Goal: Task Accomplishment & Management: Use online tool/utility

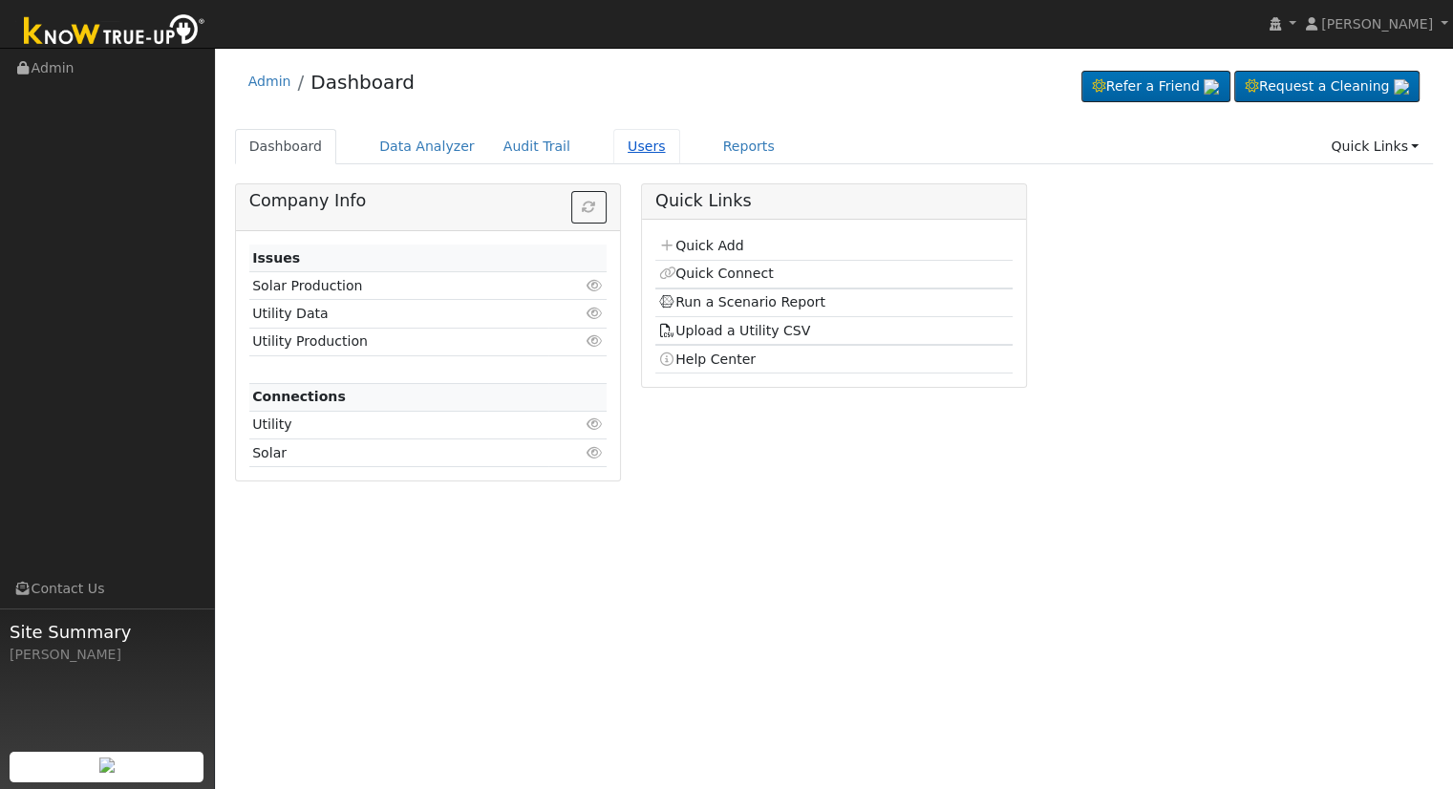
click at [623, 153] on link "Users" at bounding box center [646, 146] width 67 height 35
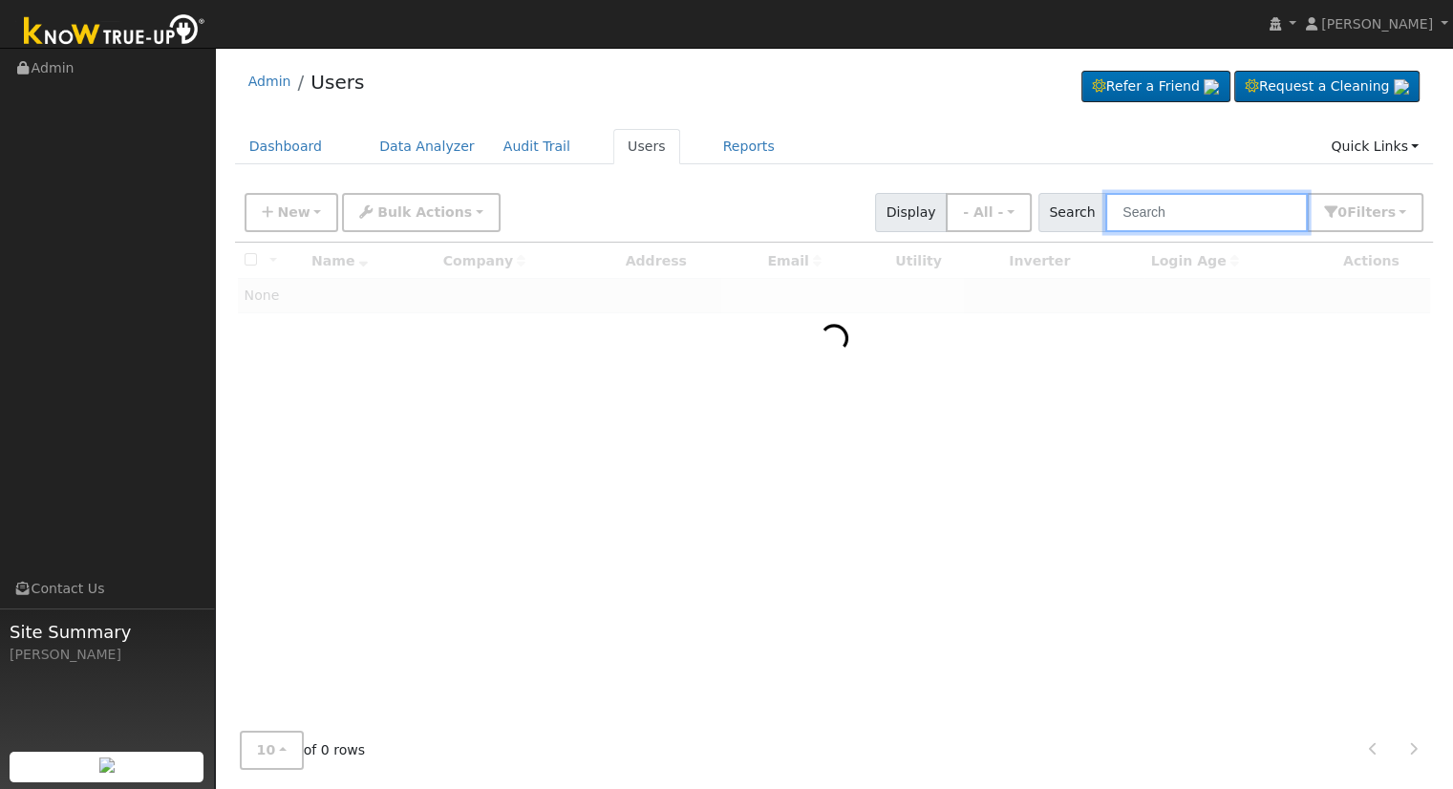
click at [1158, 216] on input "text" at bounding box center [1207, 212] width 203 height 39
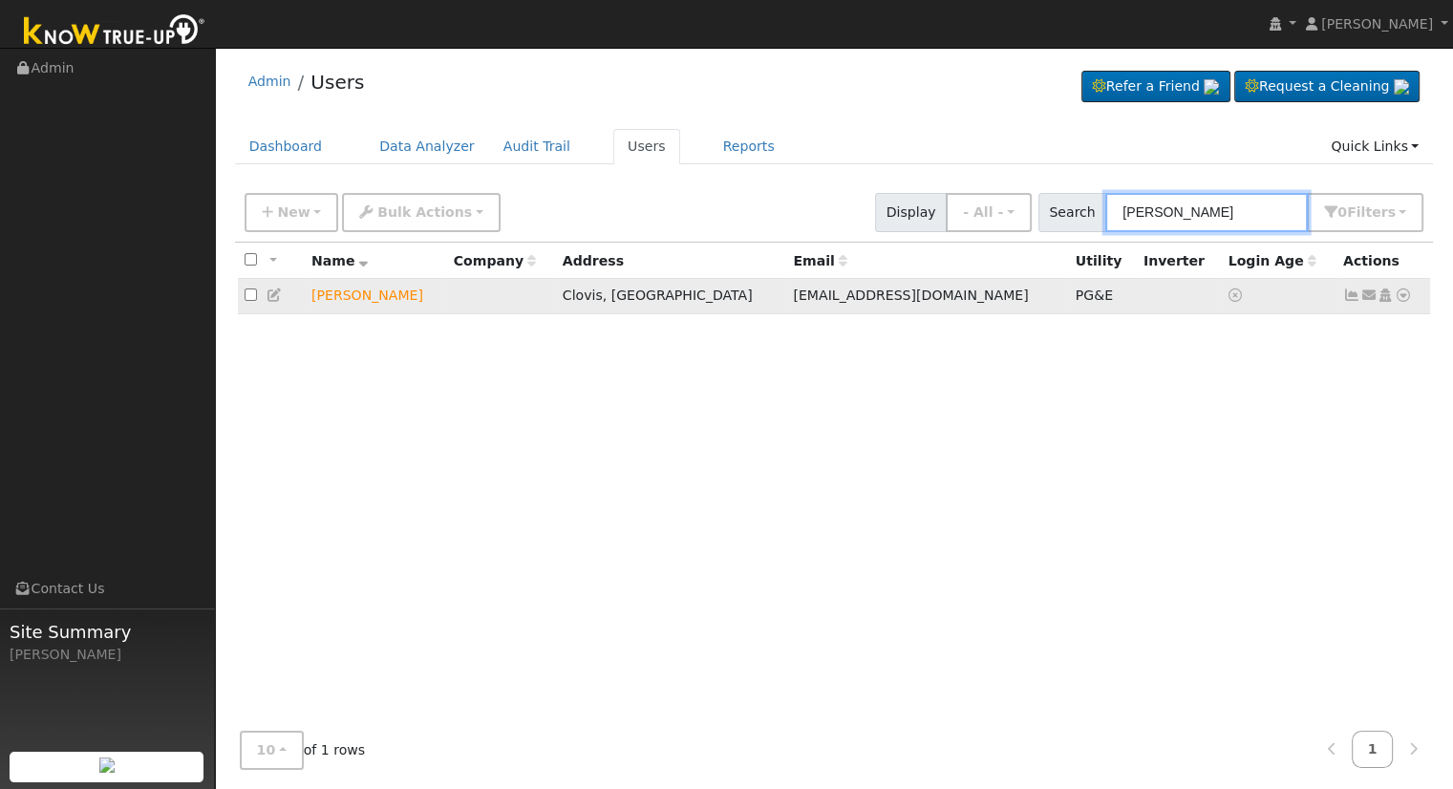
type input "[PERSON_NAME]"
click at [1403, 296] on icon at bounding box center [1403, 295] width 17 height 13
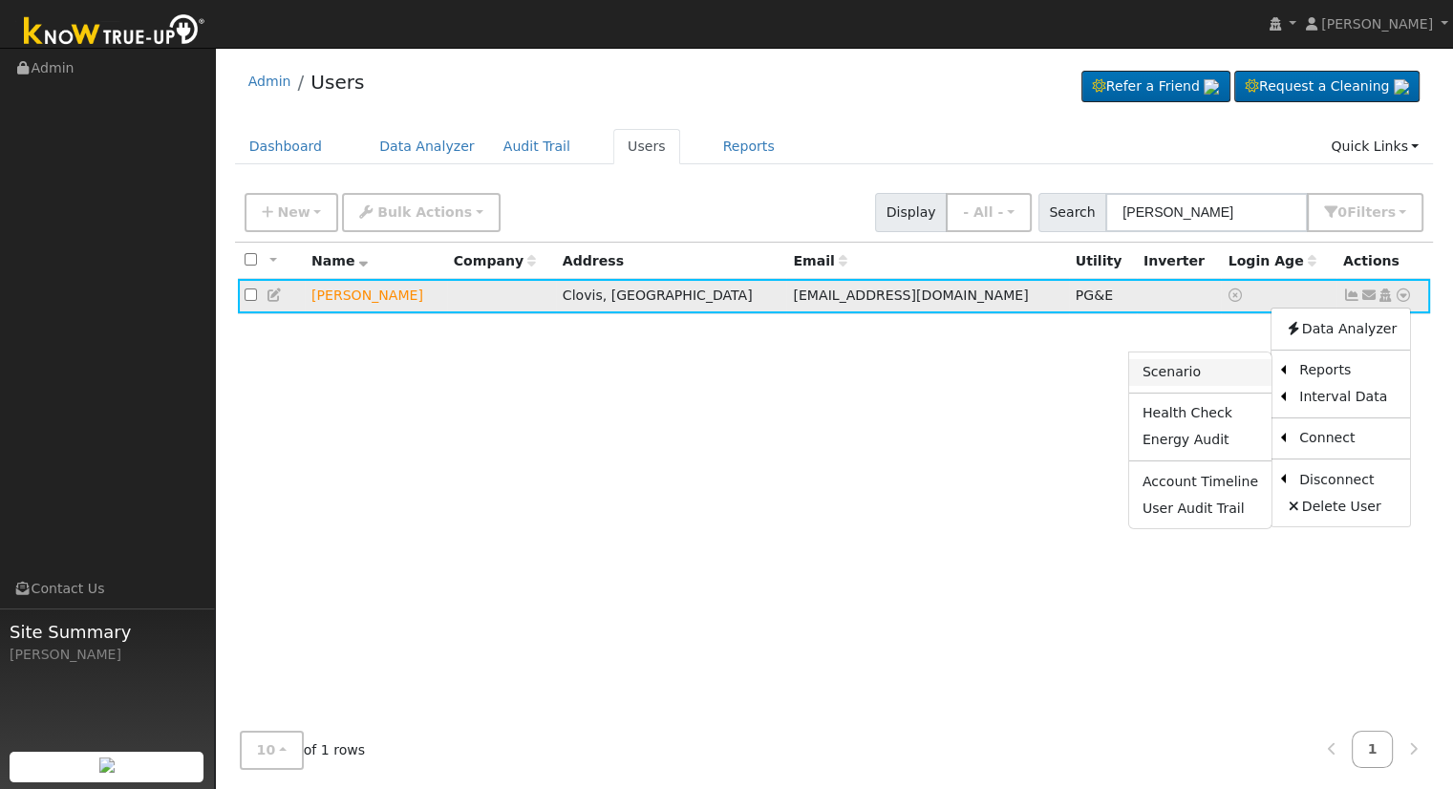
click at [1204, 369] on link "Scenario" at bounding box center [1201, 372] width 142 height 27
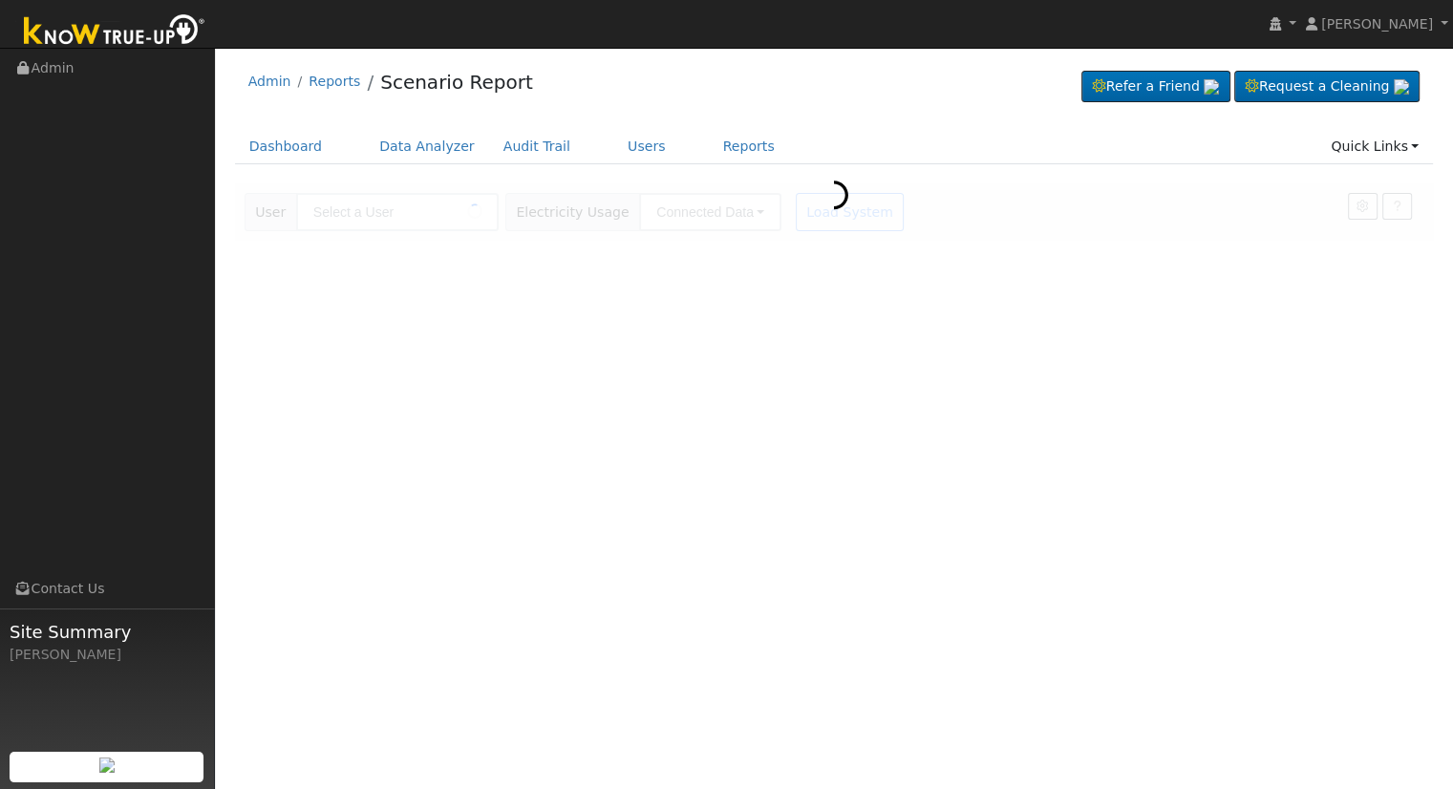
type input "[PERSON_NAME]"
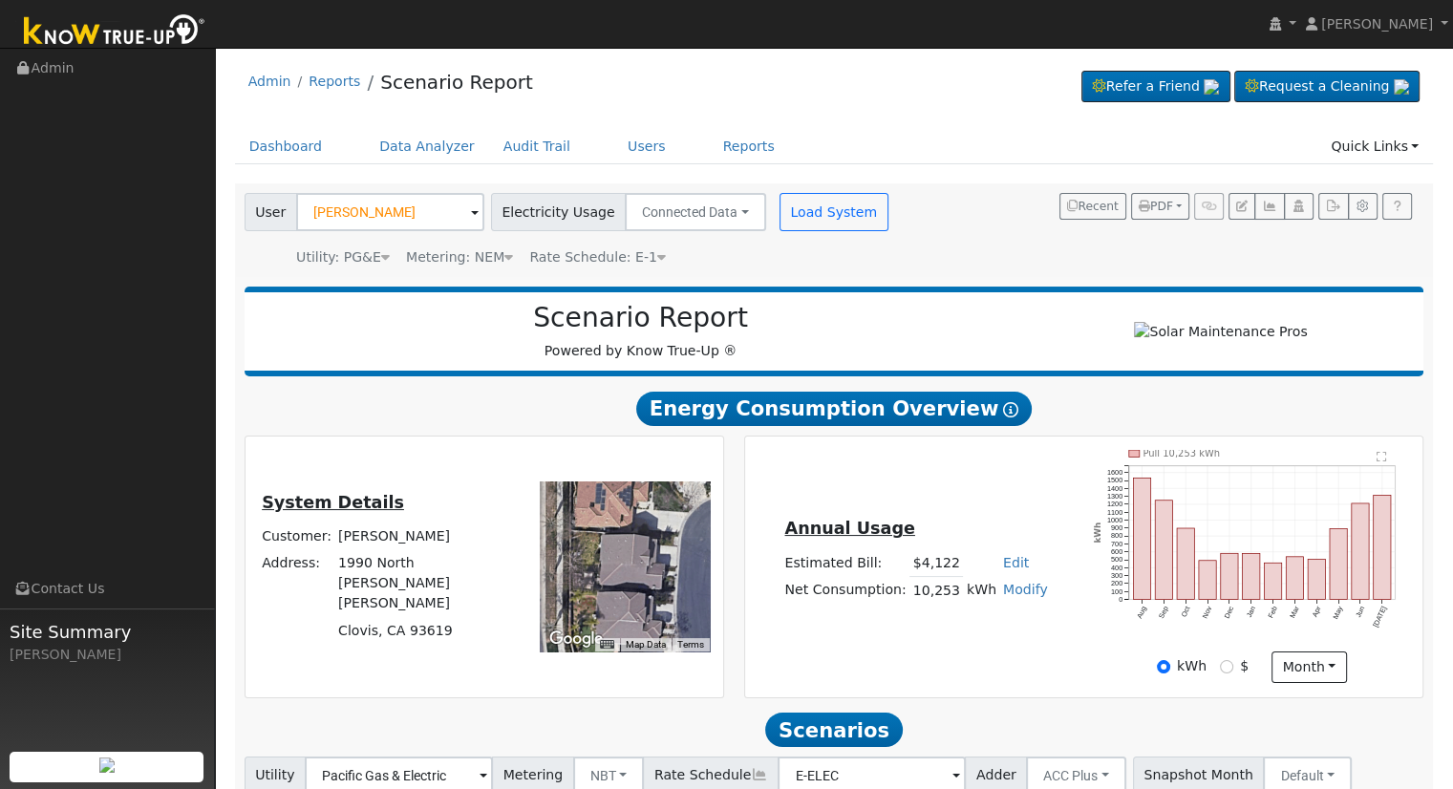
scroll to position [149, 0]
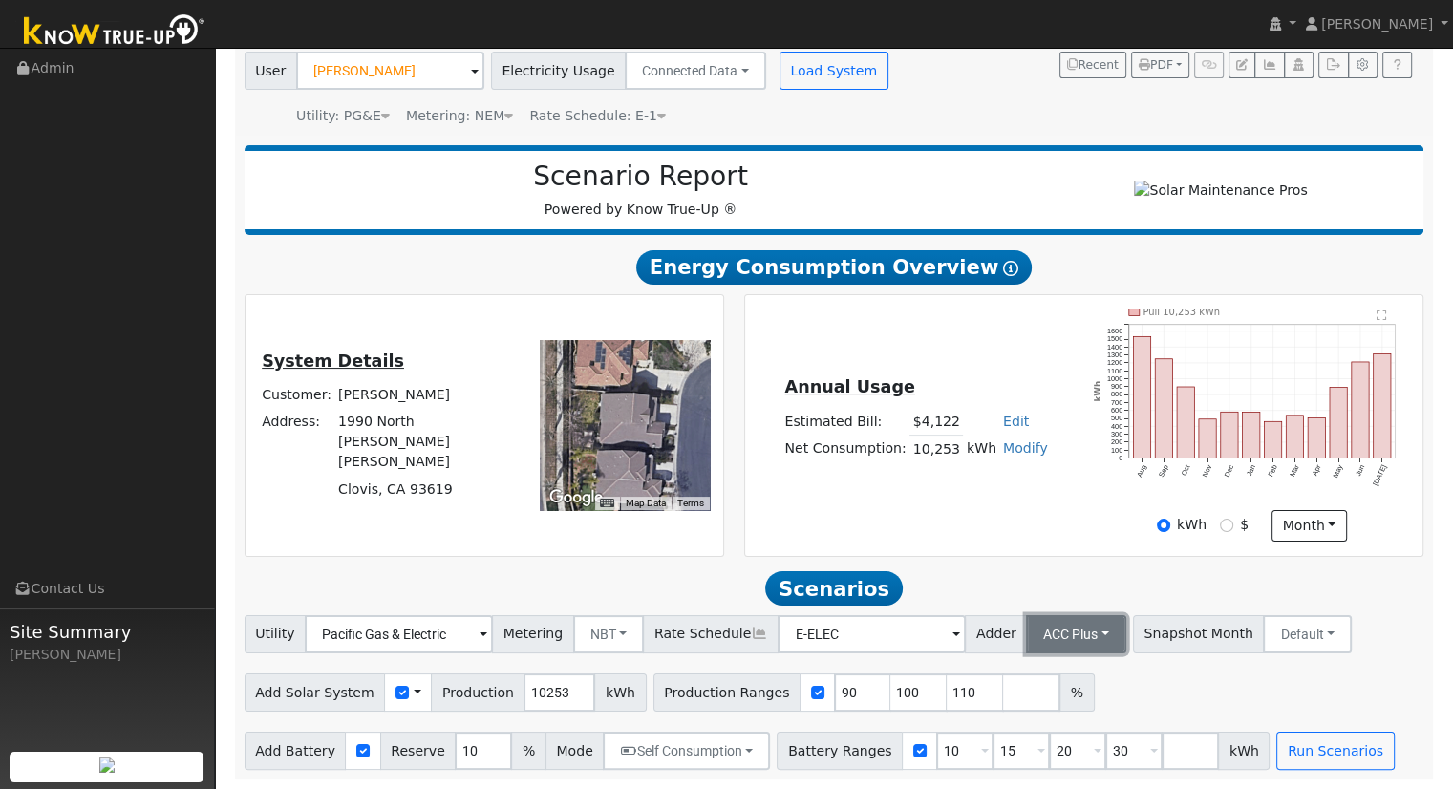
click at [1026, 623] on button "ACC Plus" at bounding box center [1076, 634] width 100 height 38
drag, startPoint x: 938, startPoint y: 692, endPoint x: 986, endPoint y: 674, distance: 51.1
click at [947, 691] on input "110" at bounding box center [975, 693] width 57 height 38
type input "1"
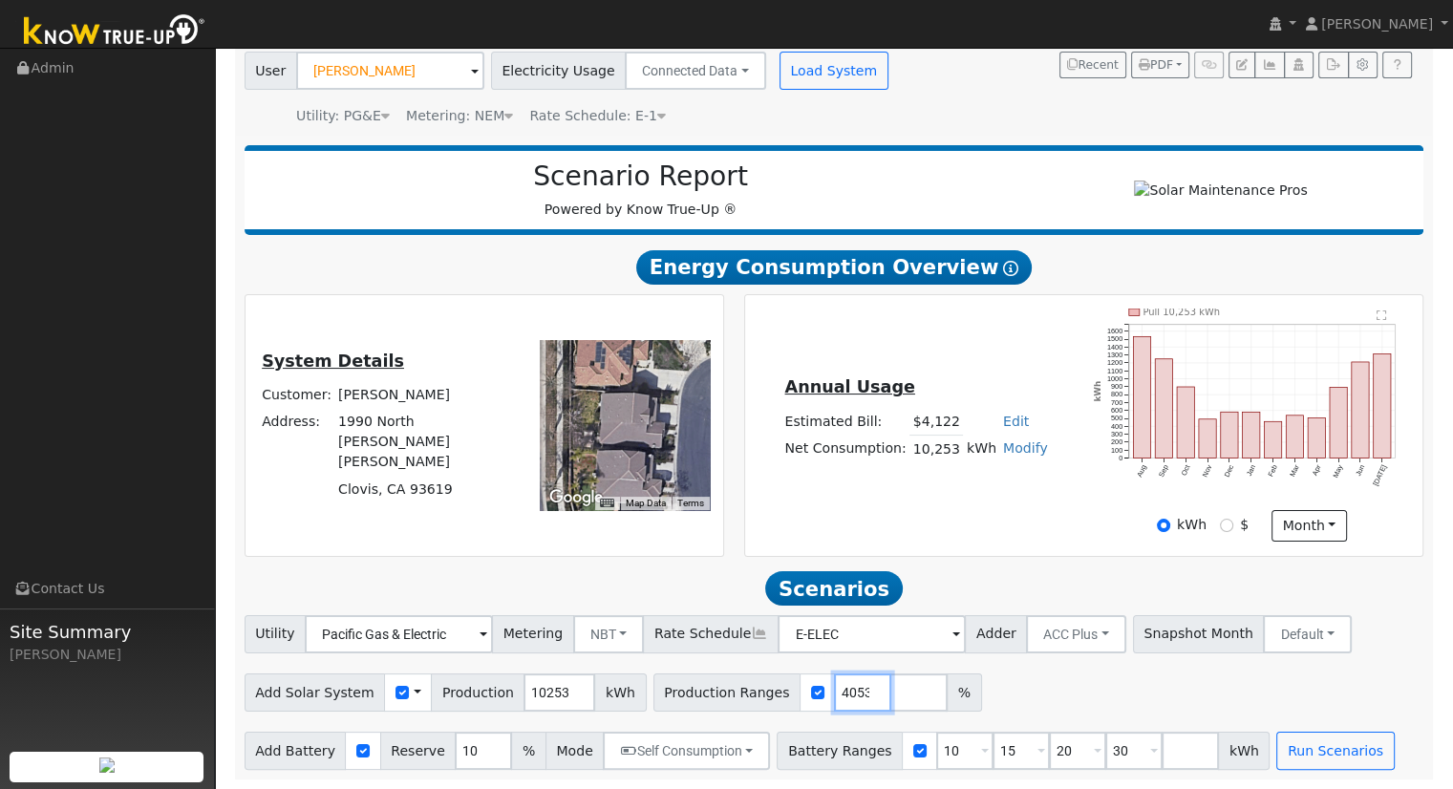
type input "129.484053"
click at [1106, 739] on input "30" at bounding box center [1134, 751] width 57 height 38
type input "3"
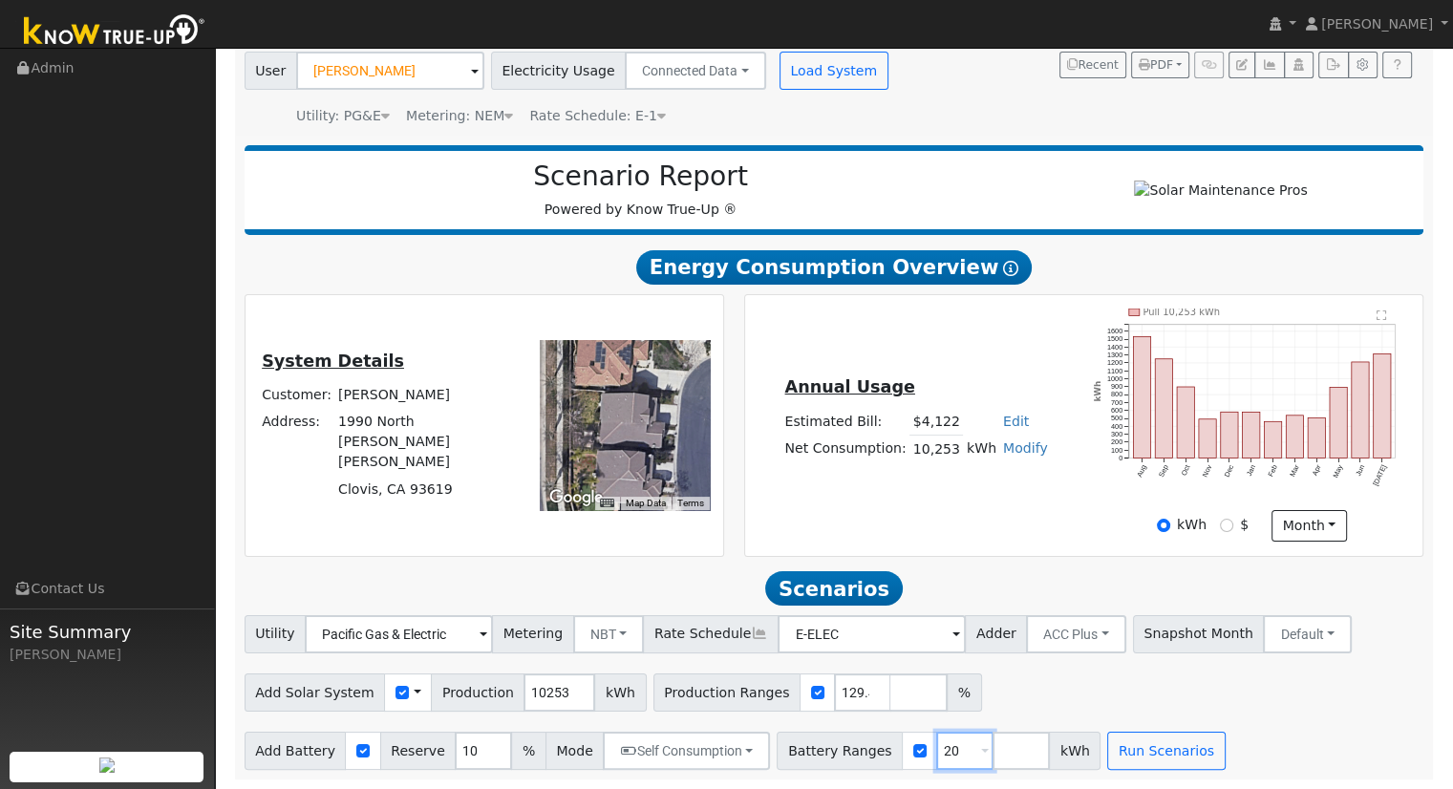
type input "20"
click at [1108, 740] on button "Run Scenarios" at bounding box center [1167, 751] width 118 height 38
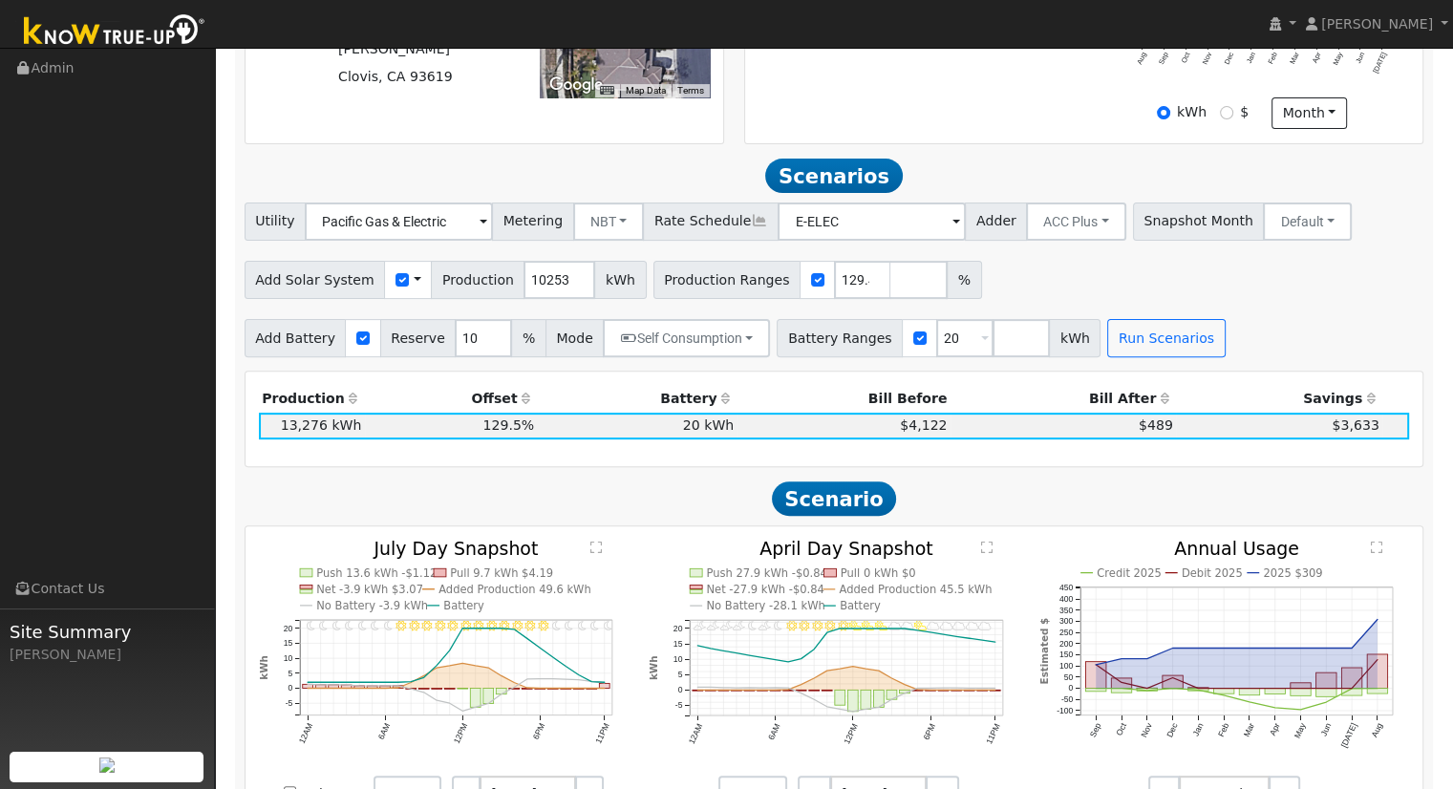
scroll to position [661, 0]
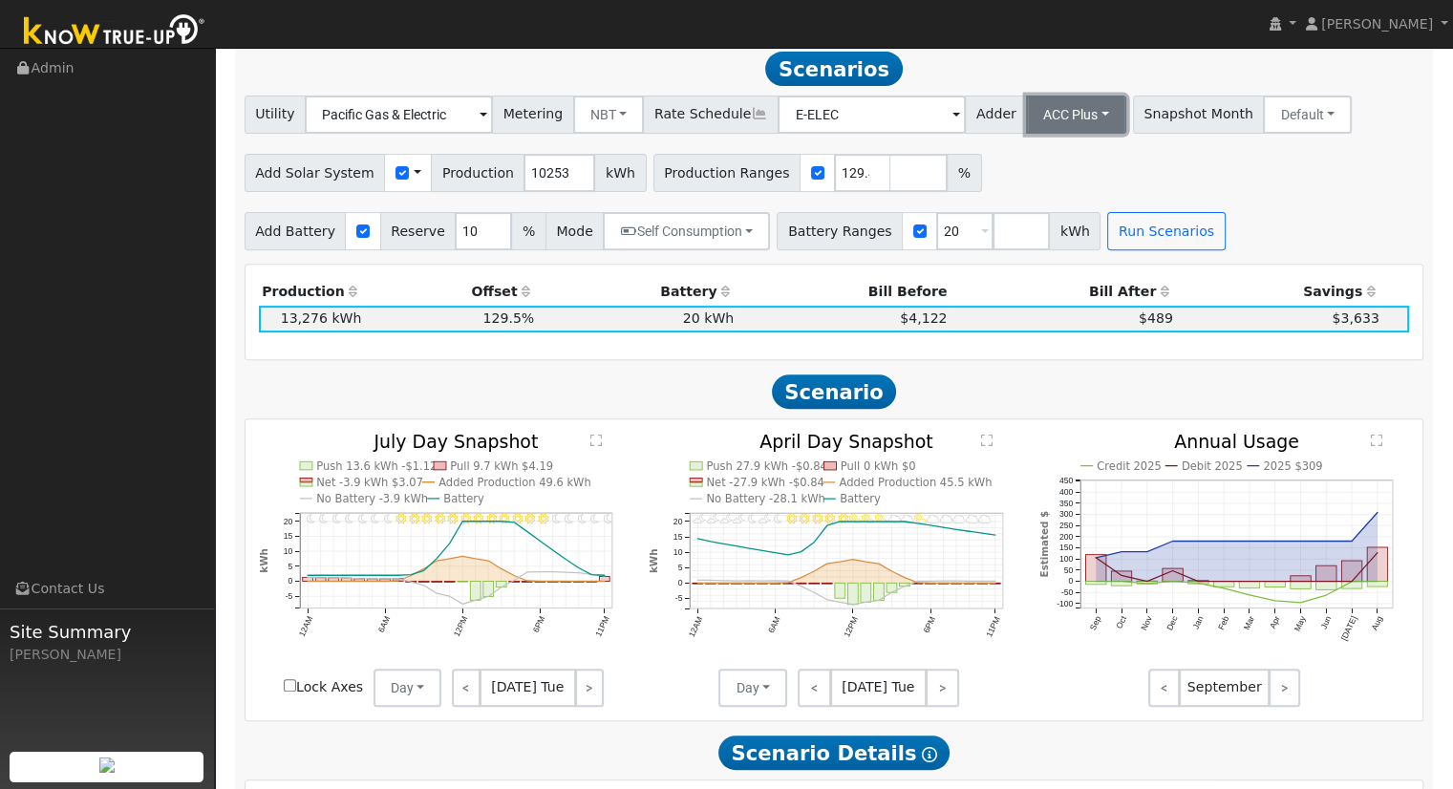
click at [1026, 119] on button "ACC Plus" at bounding box center [1076, 115] width 100 height 38
click at [1047, 219] on link "SB-535" at bounding box center [1055, 210] width 133 height 27
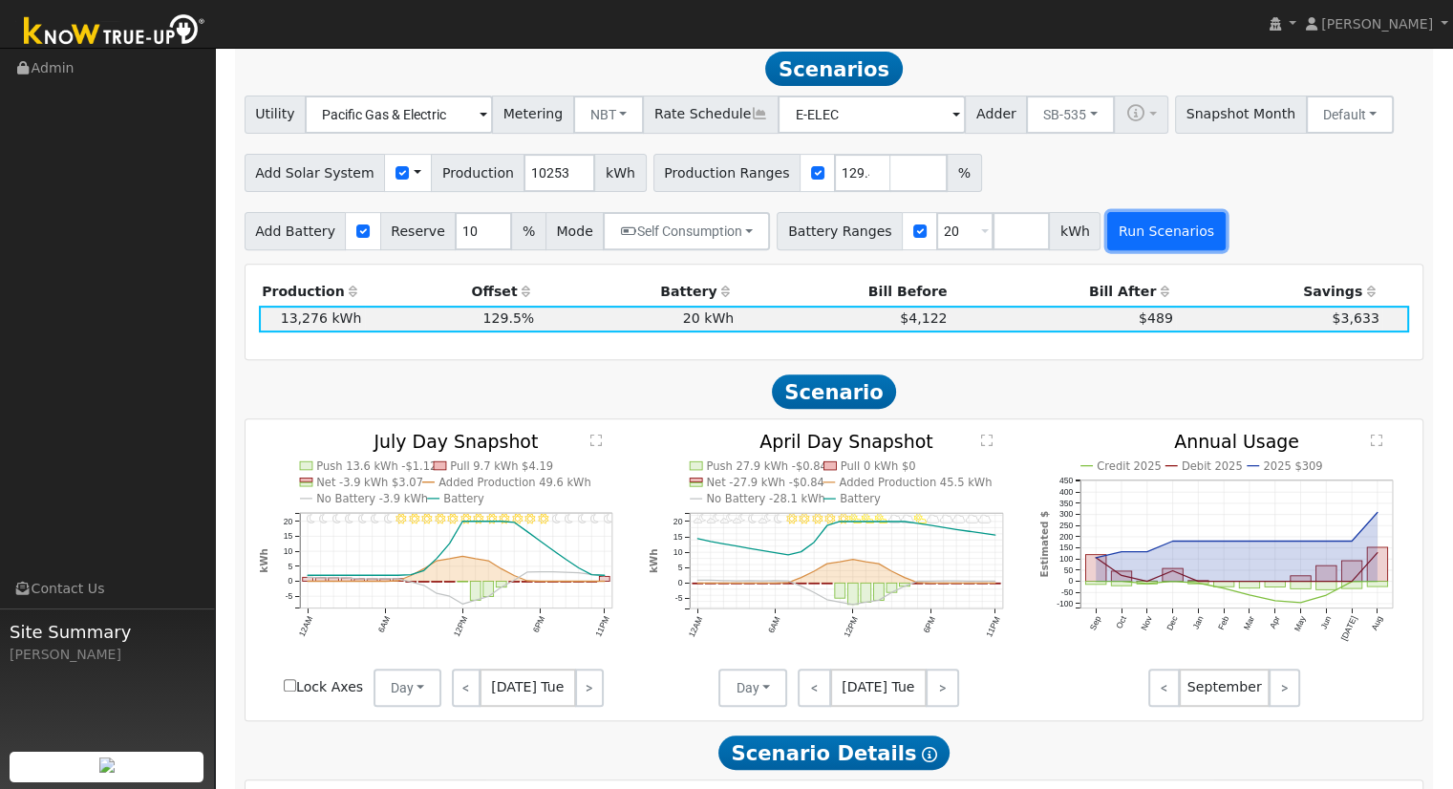
click at [1108, 236] on button "Run Scenarios" at bounding box center [1167, 231] width 118 height 38
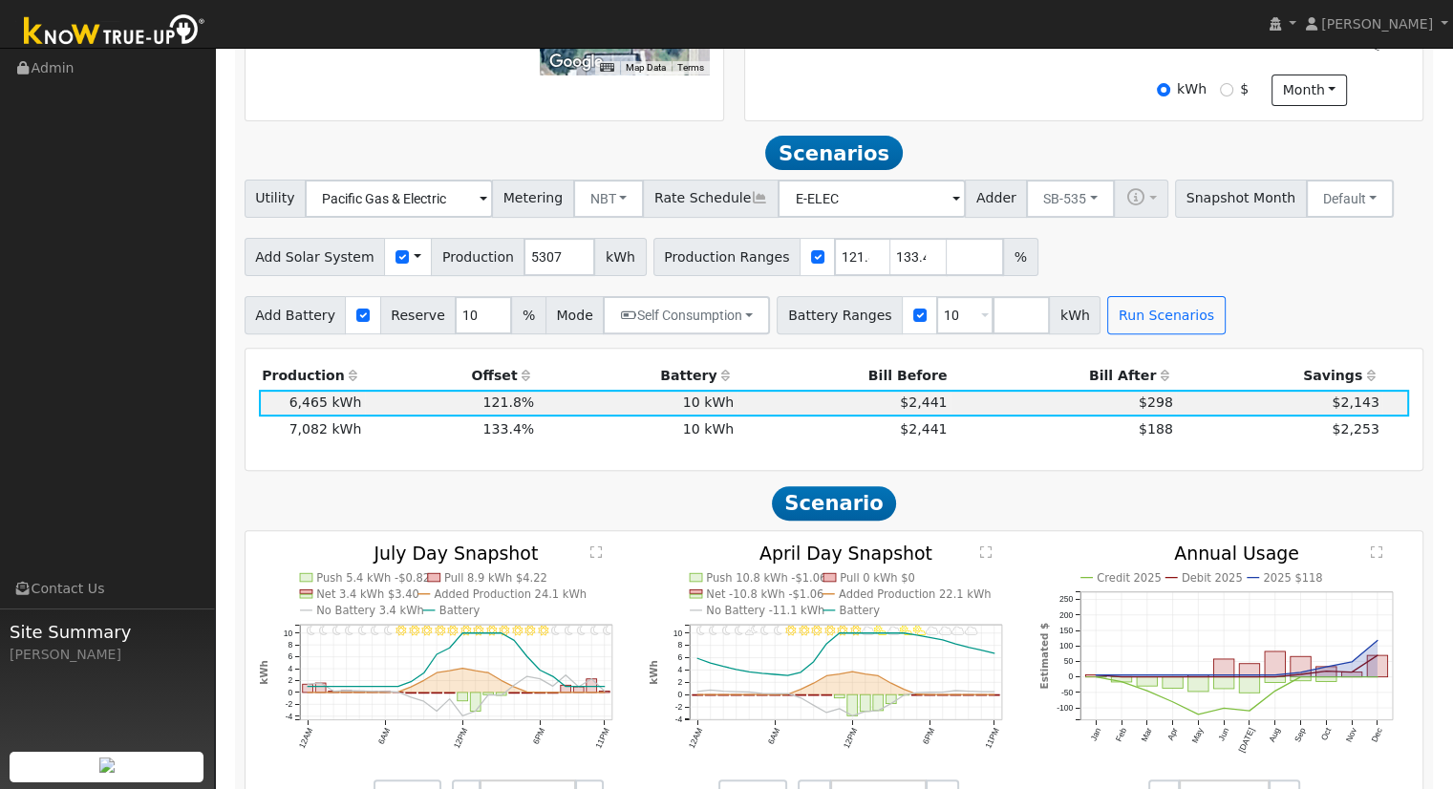
scroll to position [573, 0]
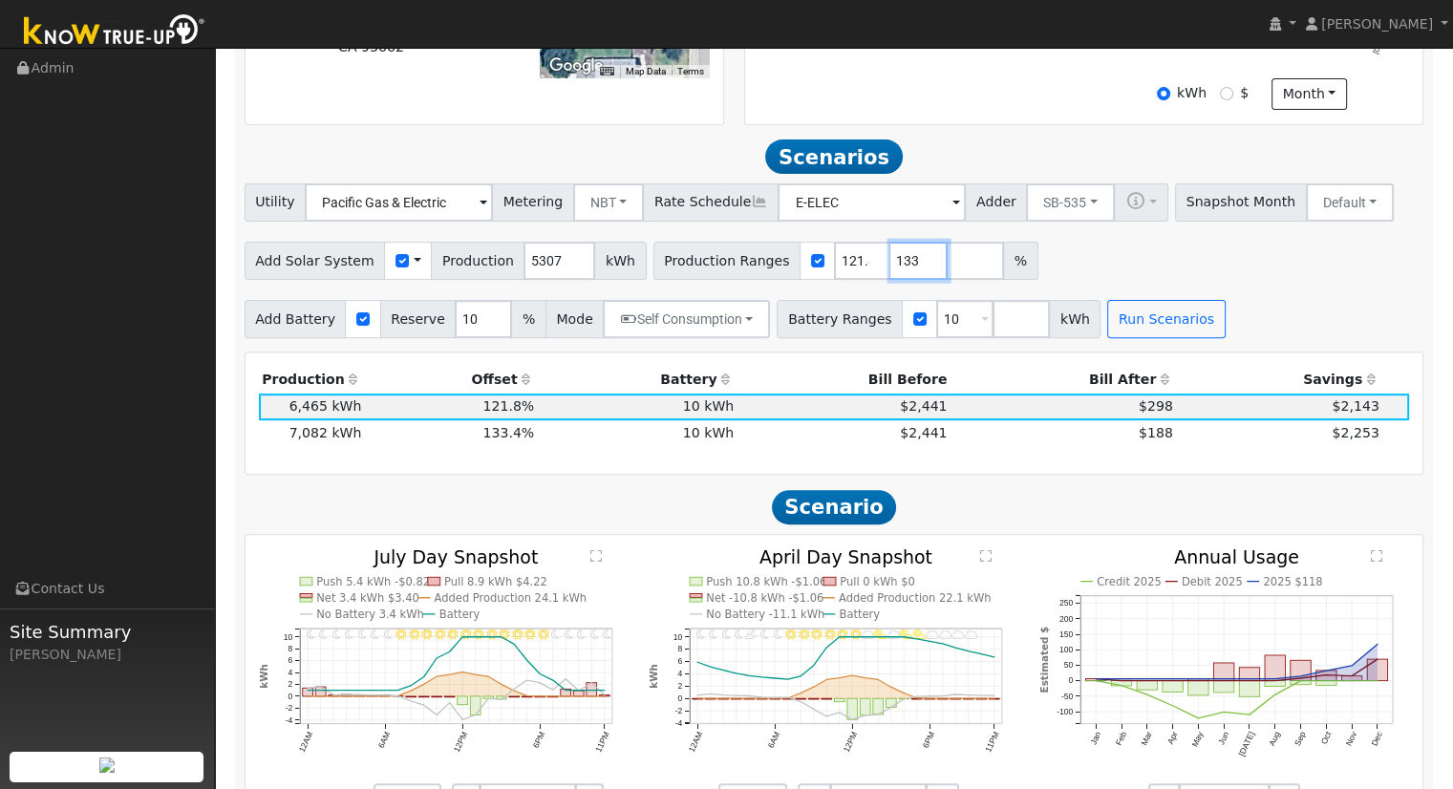
click at [892, 269] on input "133" at bounding box center [919, 261] width 57 height 38
drag, startPoint x: 861, startPoint y: 266, endPoint x: 1132, endPoint y: 246, distance: 272.1
click at [1128, 245] on div "Add Solar System Use CSV Data Production 5307 kWh Production Ranges 121.820237 …" at bounding box center [834, 257] width 1187 height 45
type input "1"
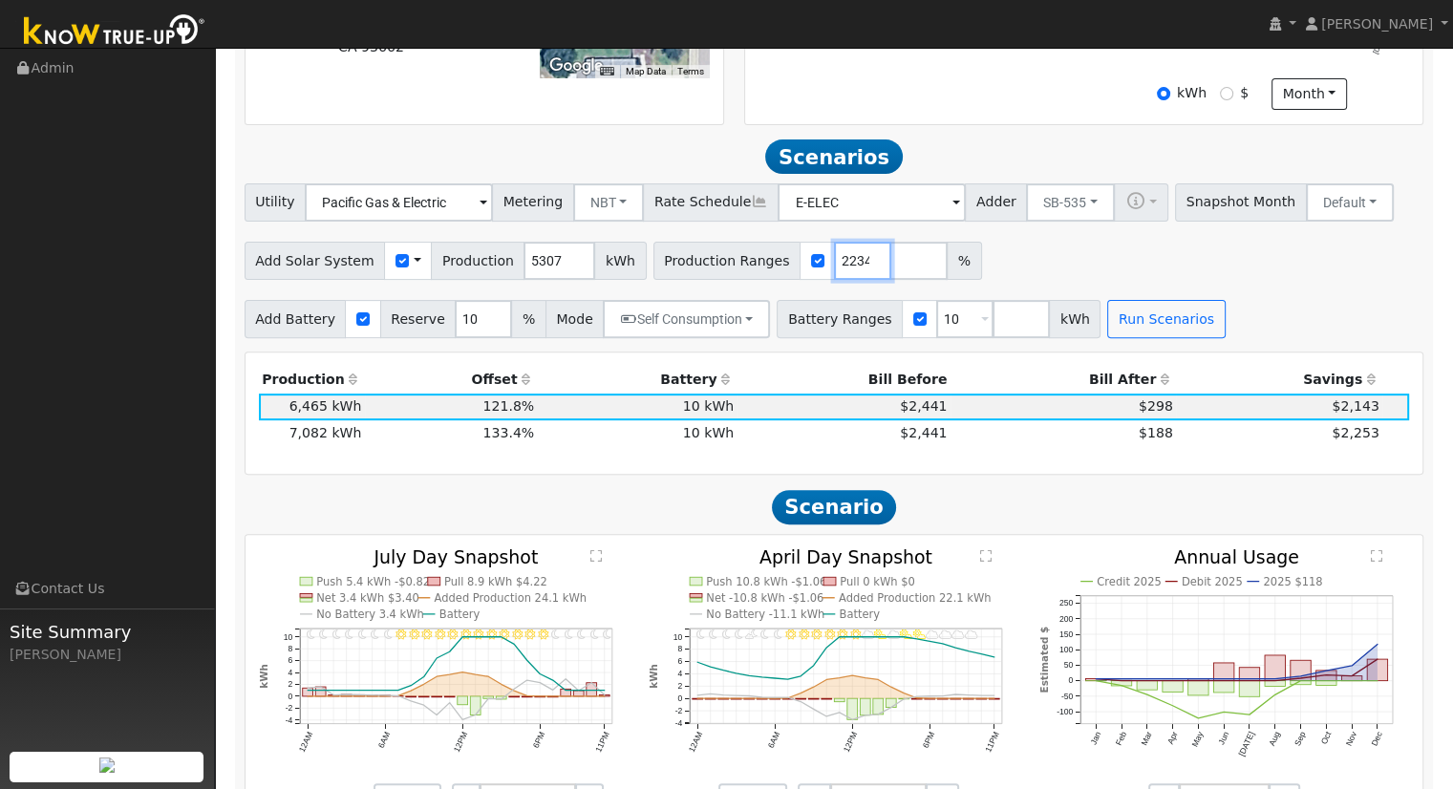
type input "121.726022234"
click at [1060, 211] on button "SB-535" at bounding box center [1070, 202] width 89 height 38
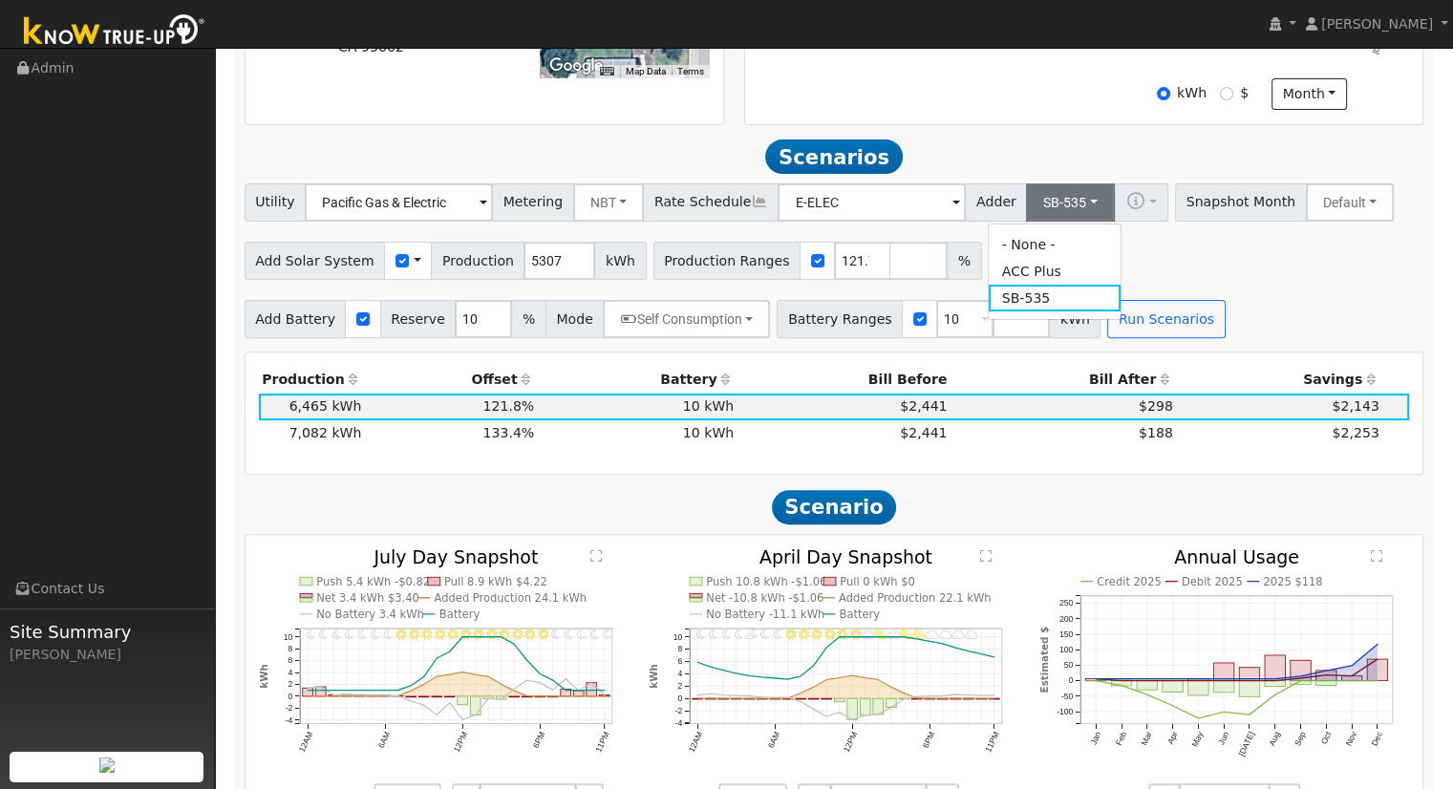
click at [1040, 276] on link "ACC Plus" at bounding box center [1055, 271] width 133 height 27
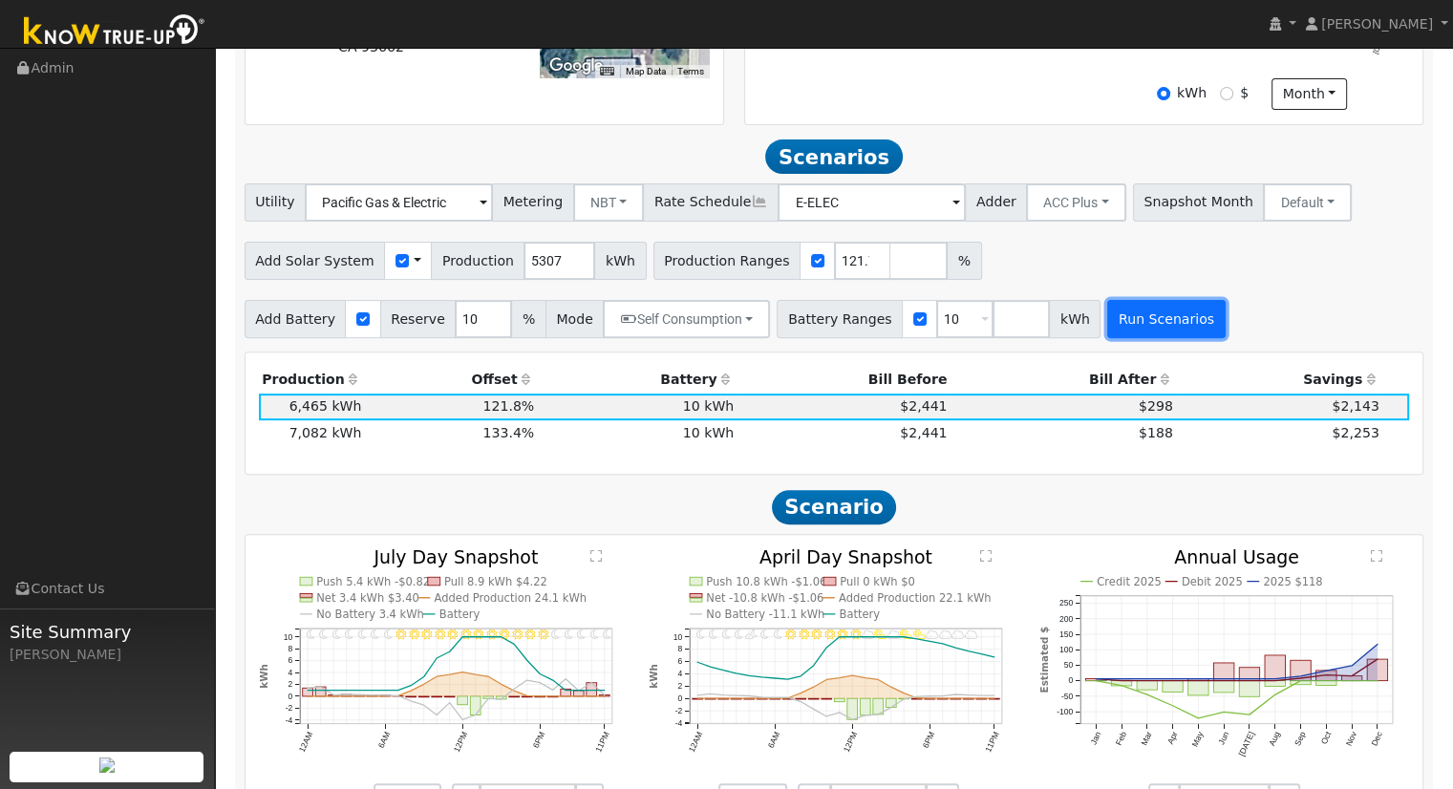
click at [1114, 322] on button "Run Scenarios" at bounding box center [1167, 319] width 118 height 38
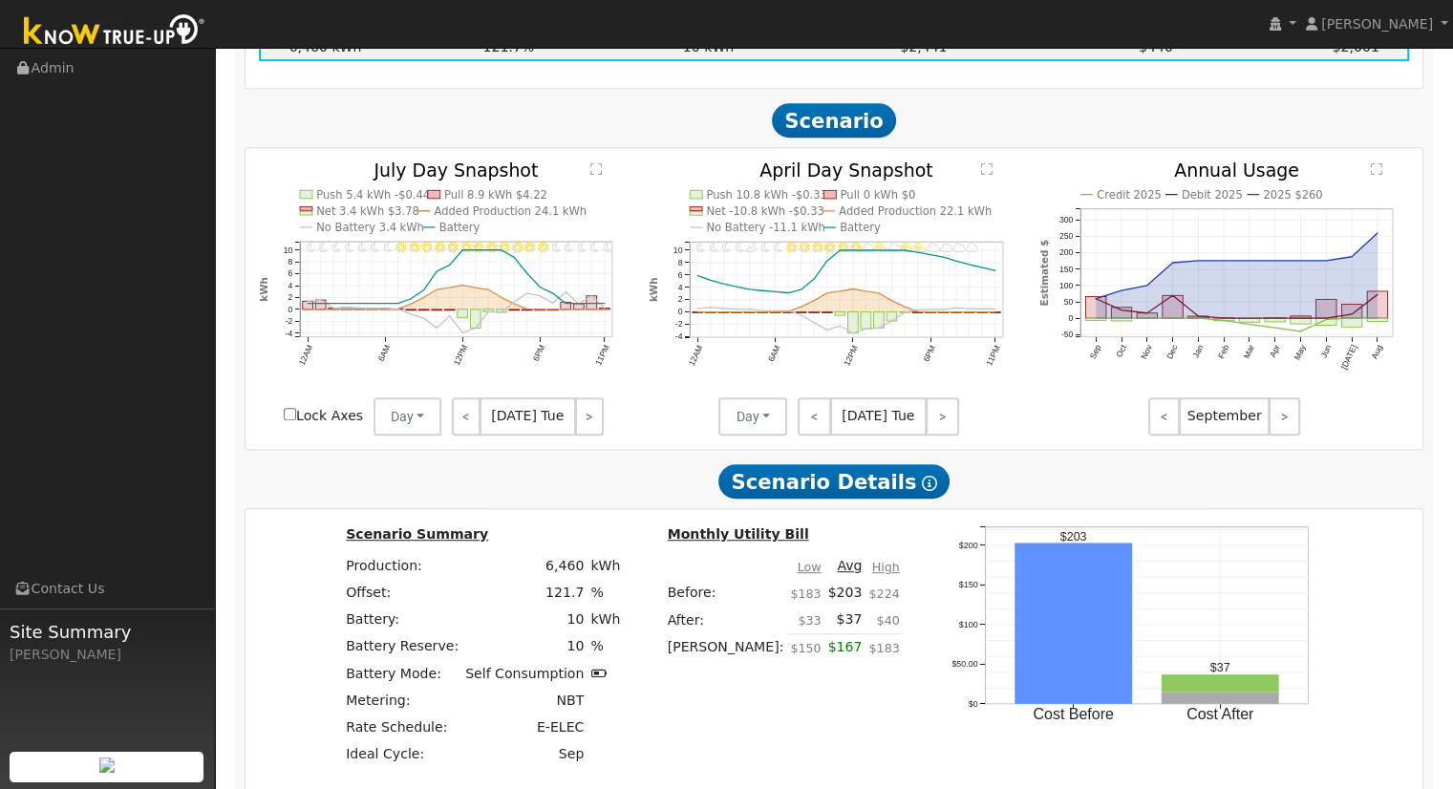
scroll to position [1330, 0]
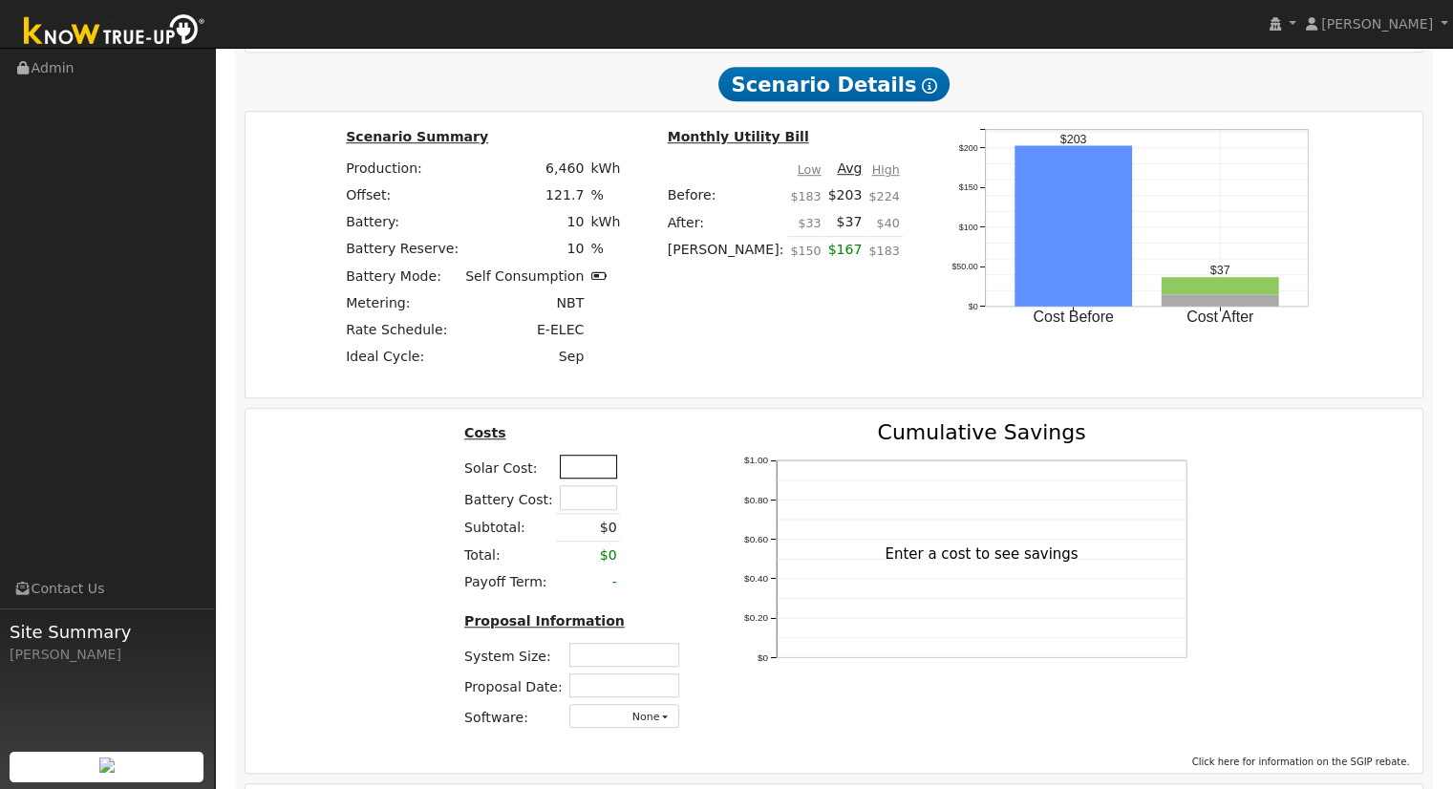
click at [601, 479] on input "text" at bounding box center [588, 467] width 57 height 24
type input "$28,650"
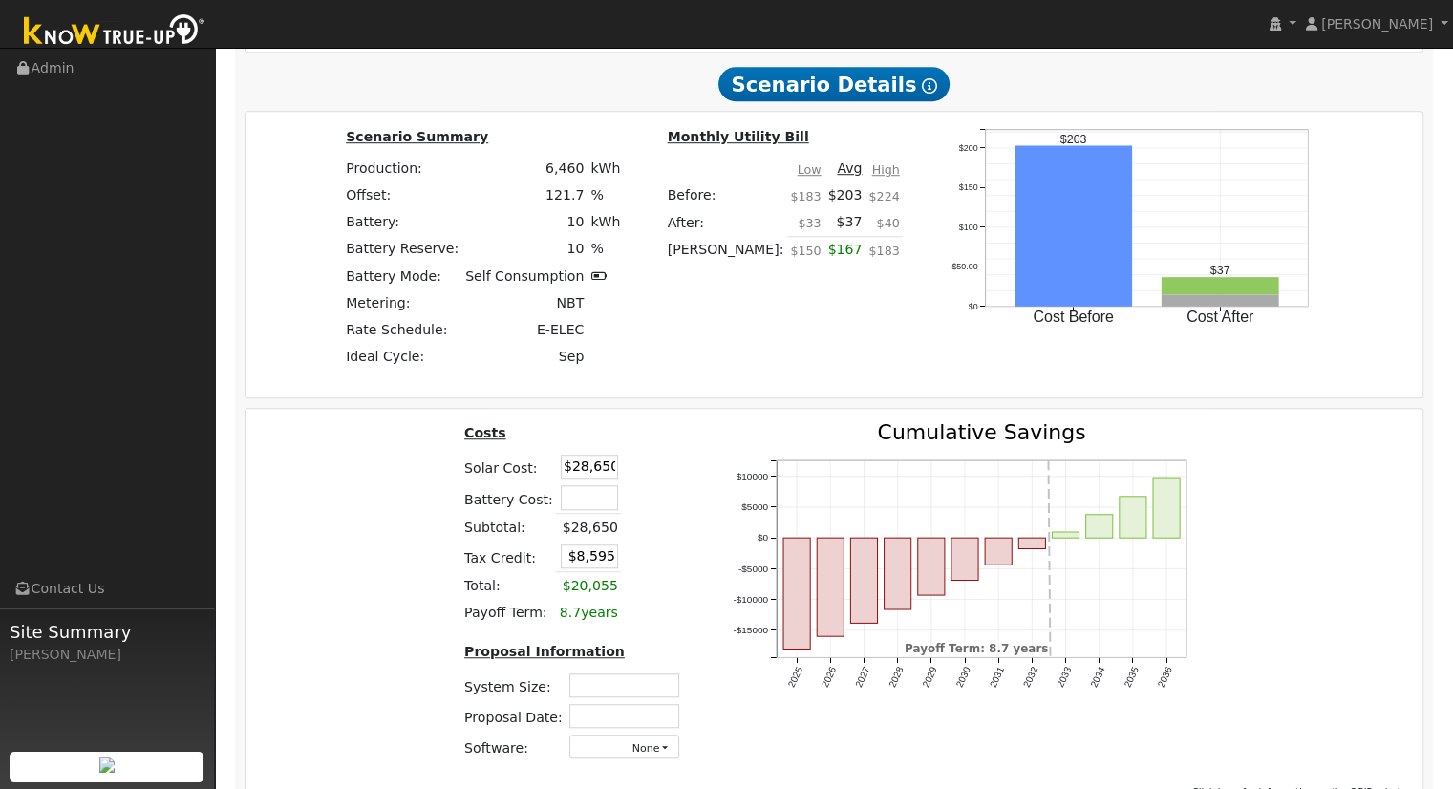
click at [627, 552] on td at bounding box center [637, 557] width 33 height 32
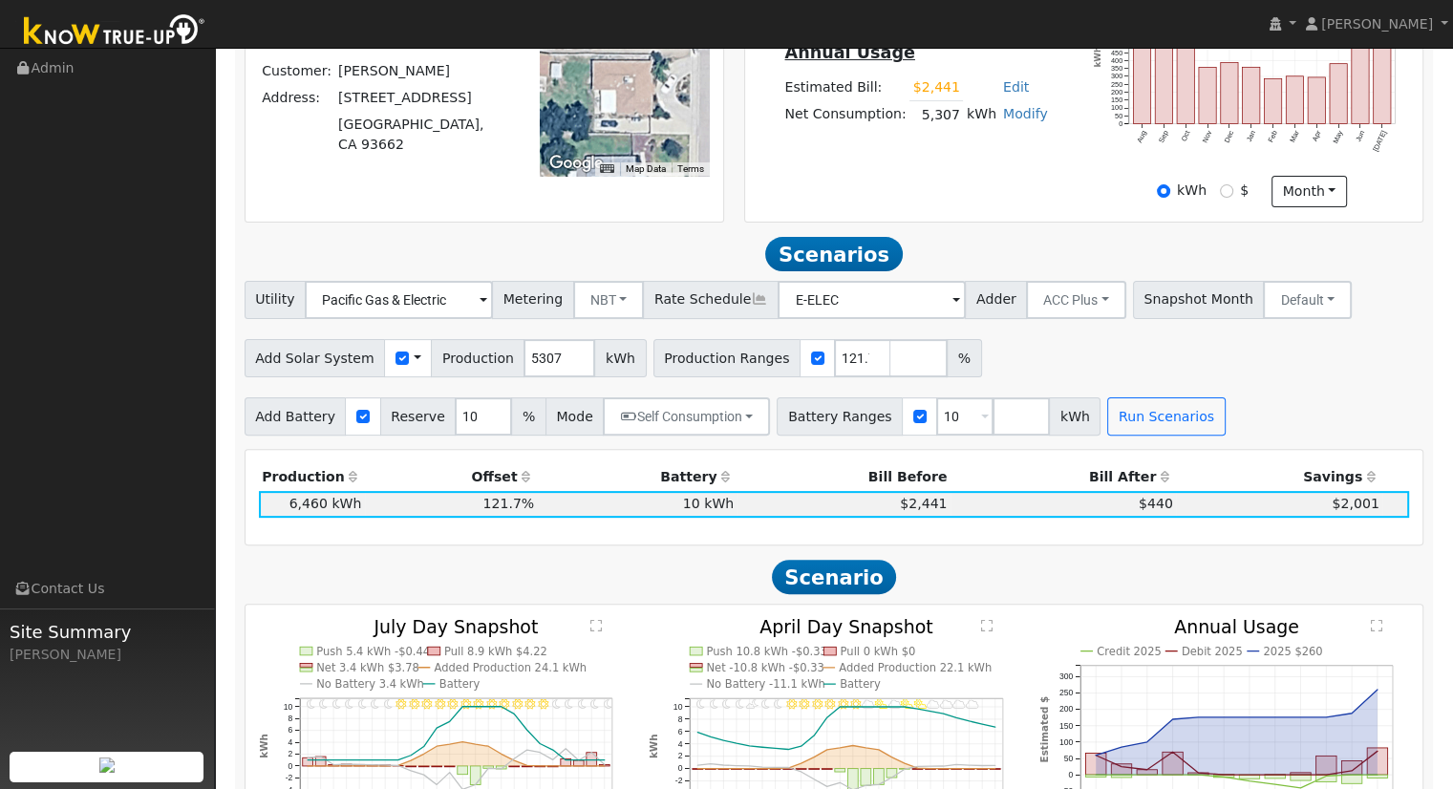
scroll to position [287, 0]
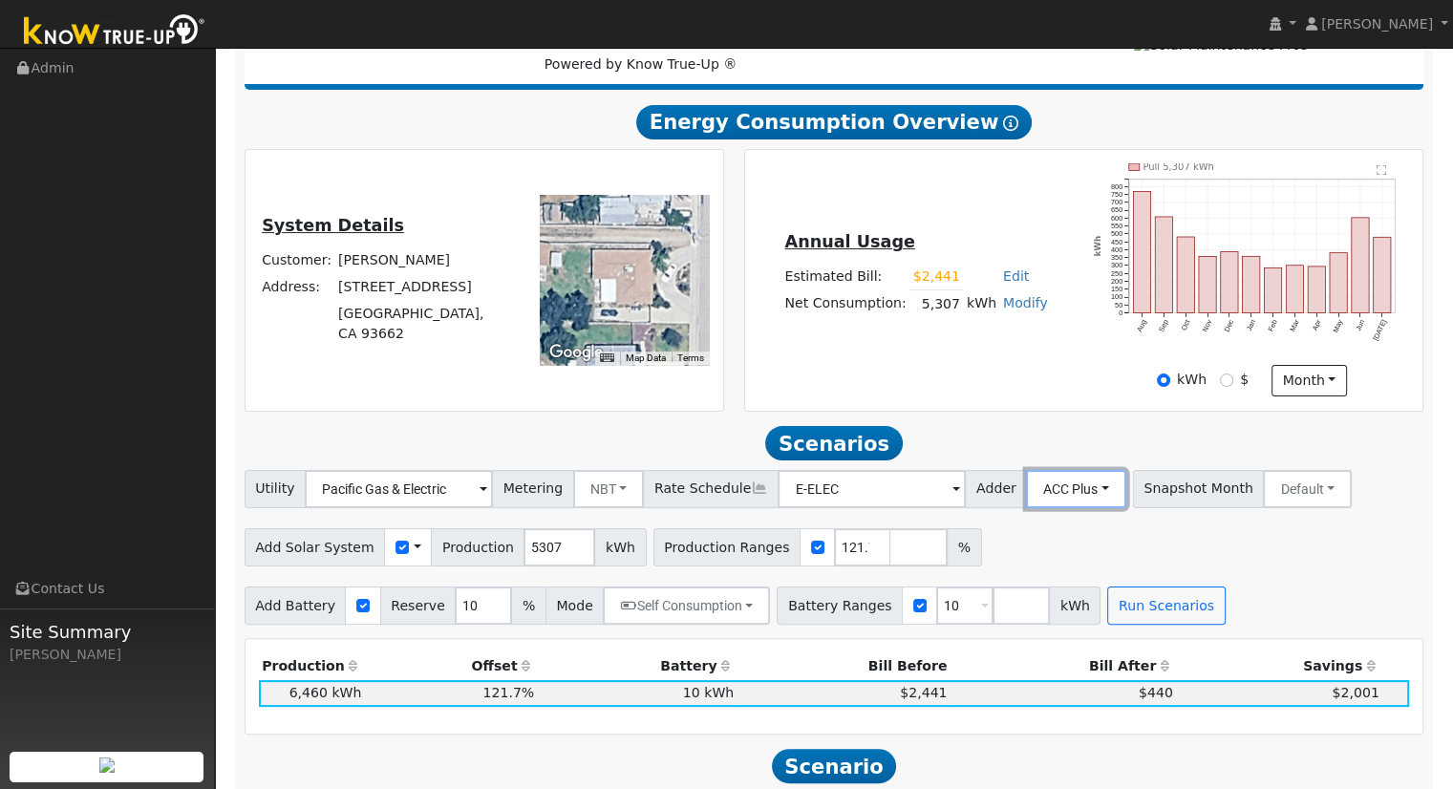
drag, startPoint x: 1060, startPoint y: 500, endPoint x: 1050, endPoint y: 549, distance: 49.7
click at [1060, 500] on button "ACC Plus" at bounding box center [1076, 489] width 100 height 38
click at [1049, 590] on link "SB-535" at bounding box center [1055, 584] width 133 height 27
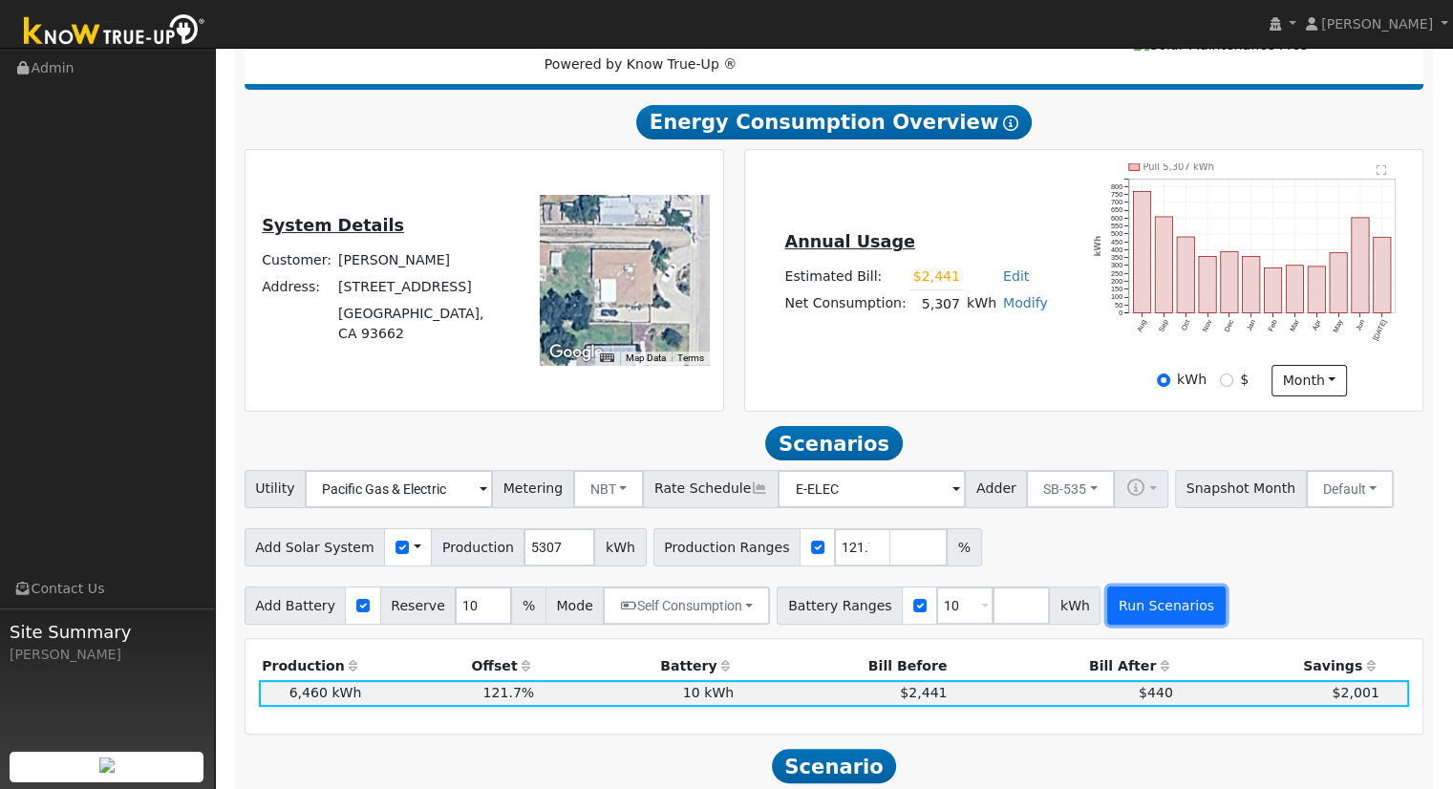
click at [1133, 615] on button "Run Scenarios" at bounding box center [1167, 606] width 118 height 38
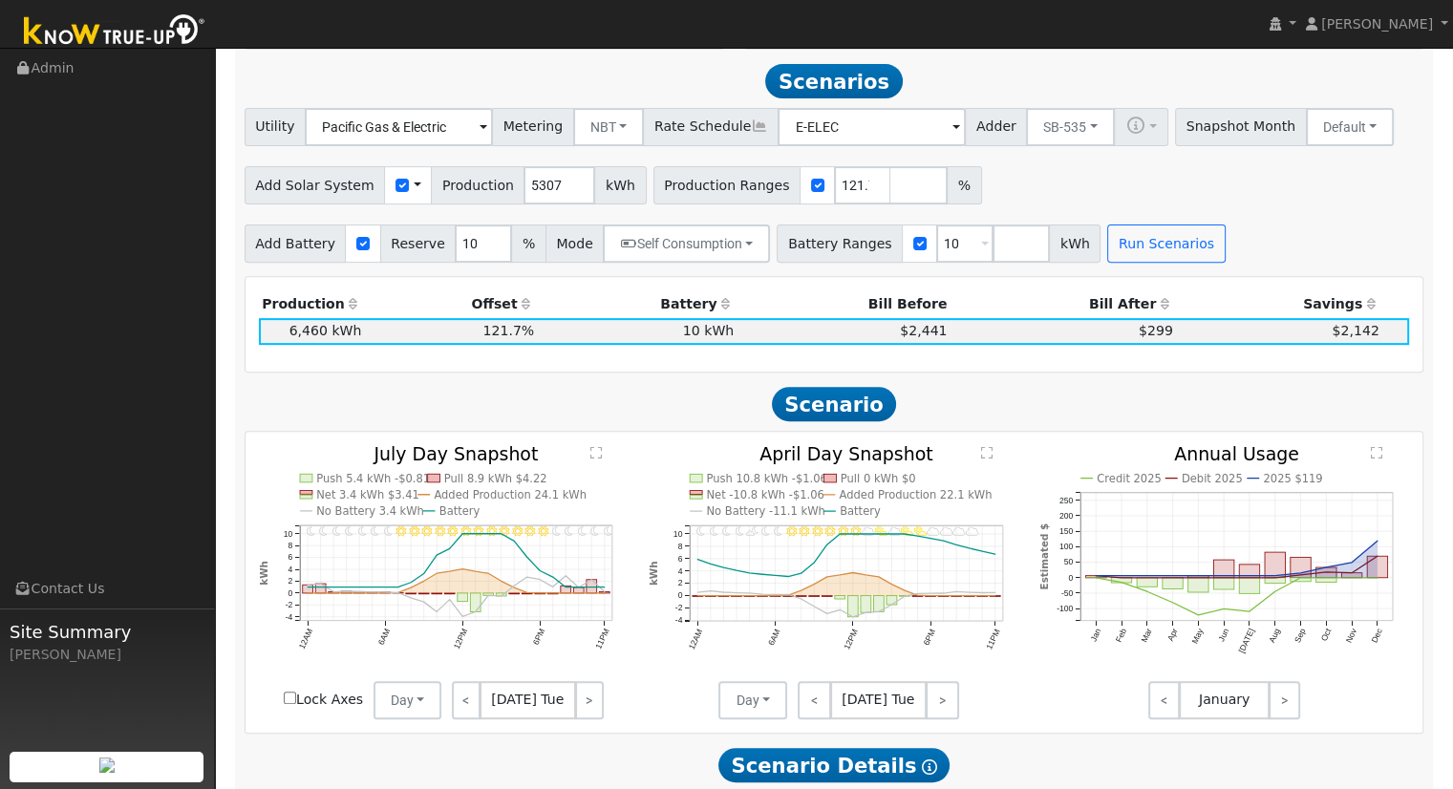
scroll to position [661, 0]
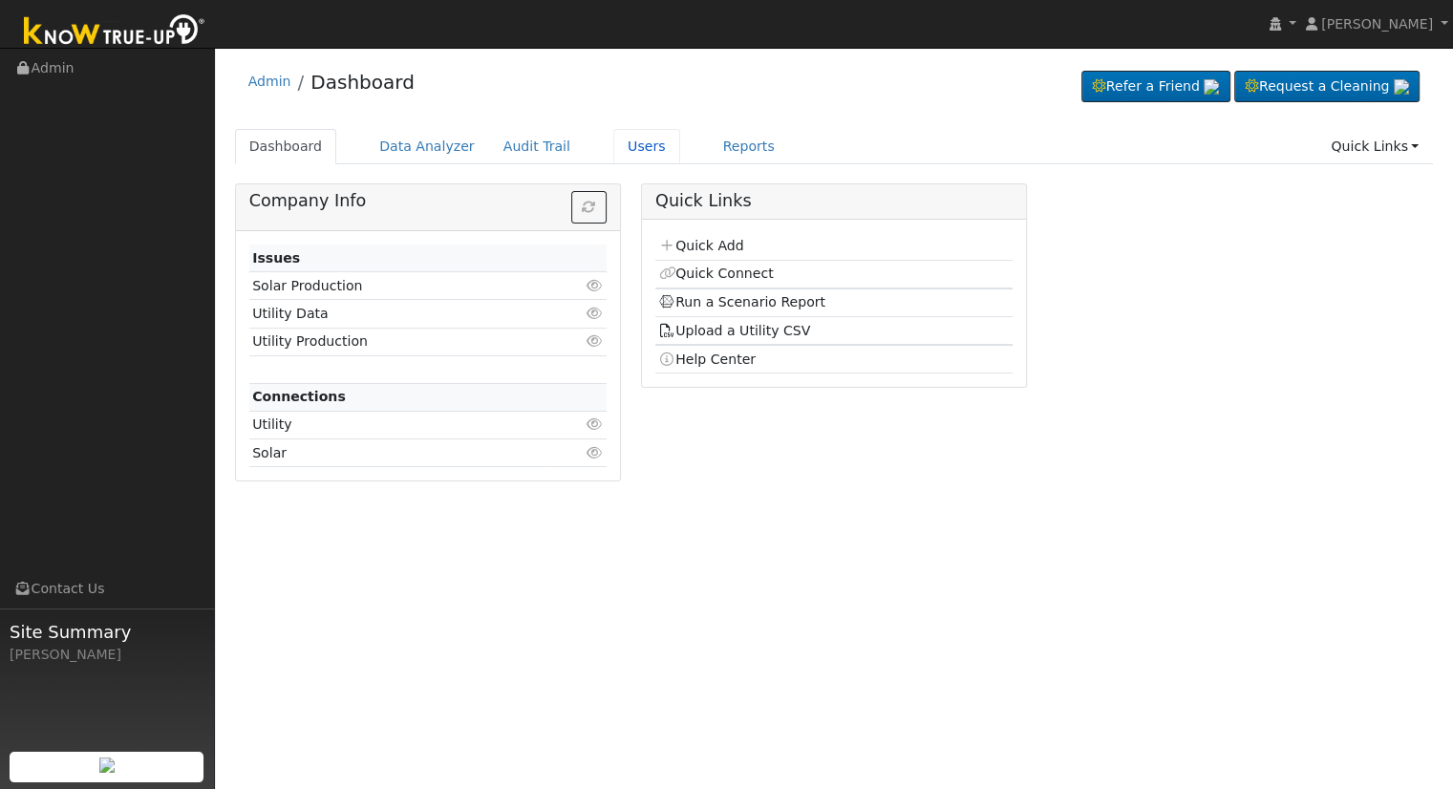
drag, startPoint x: 608, startPoint y: 150, endPoint x: 608, endPoint y: 169, distance: 19.1
click at [613, 150] on link "Users" at bounding box center [646, 146] width 67 height 35
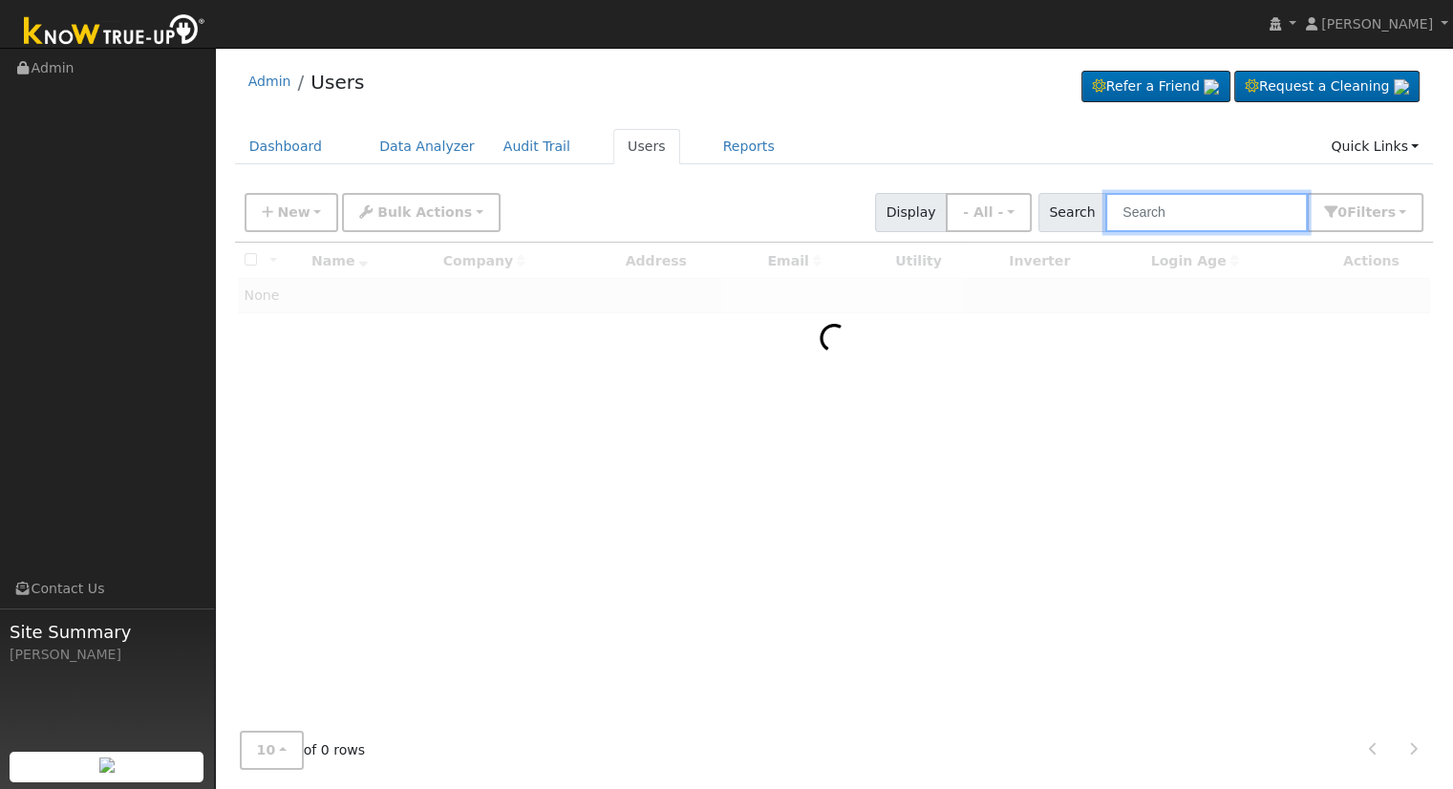
click at [1162, 205] on input "text" at bounding box center [1207, 212] width 203 height 39
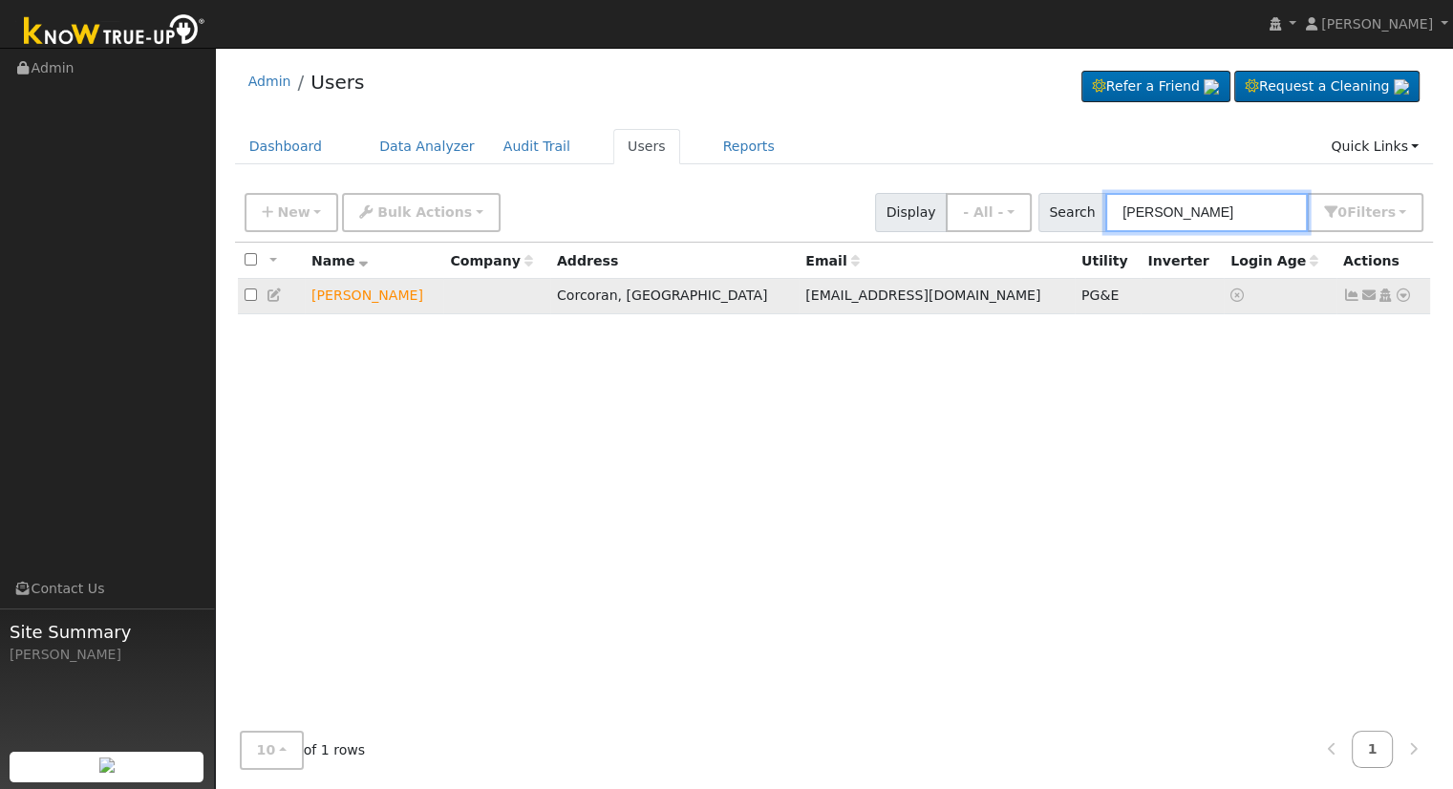
type input "[PERSON_NAME]"
click at [1401, 302] on icon at bounding box center [1403, 295] width 17 height 13
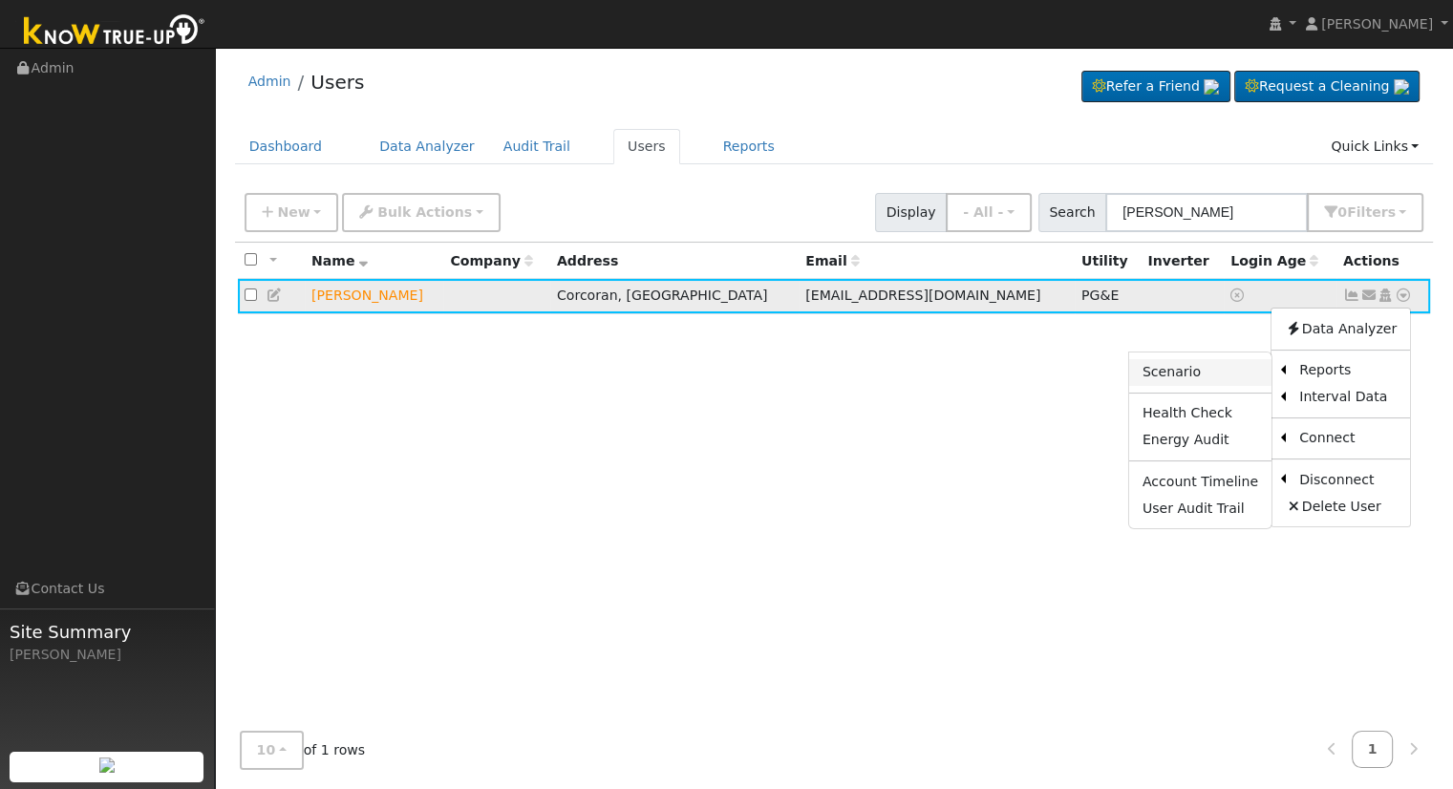
click at [1214, 374] on link "Scenario" at bounding box center [1201, 372] width 142 height 27
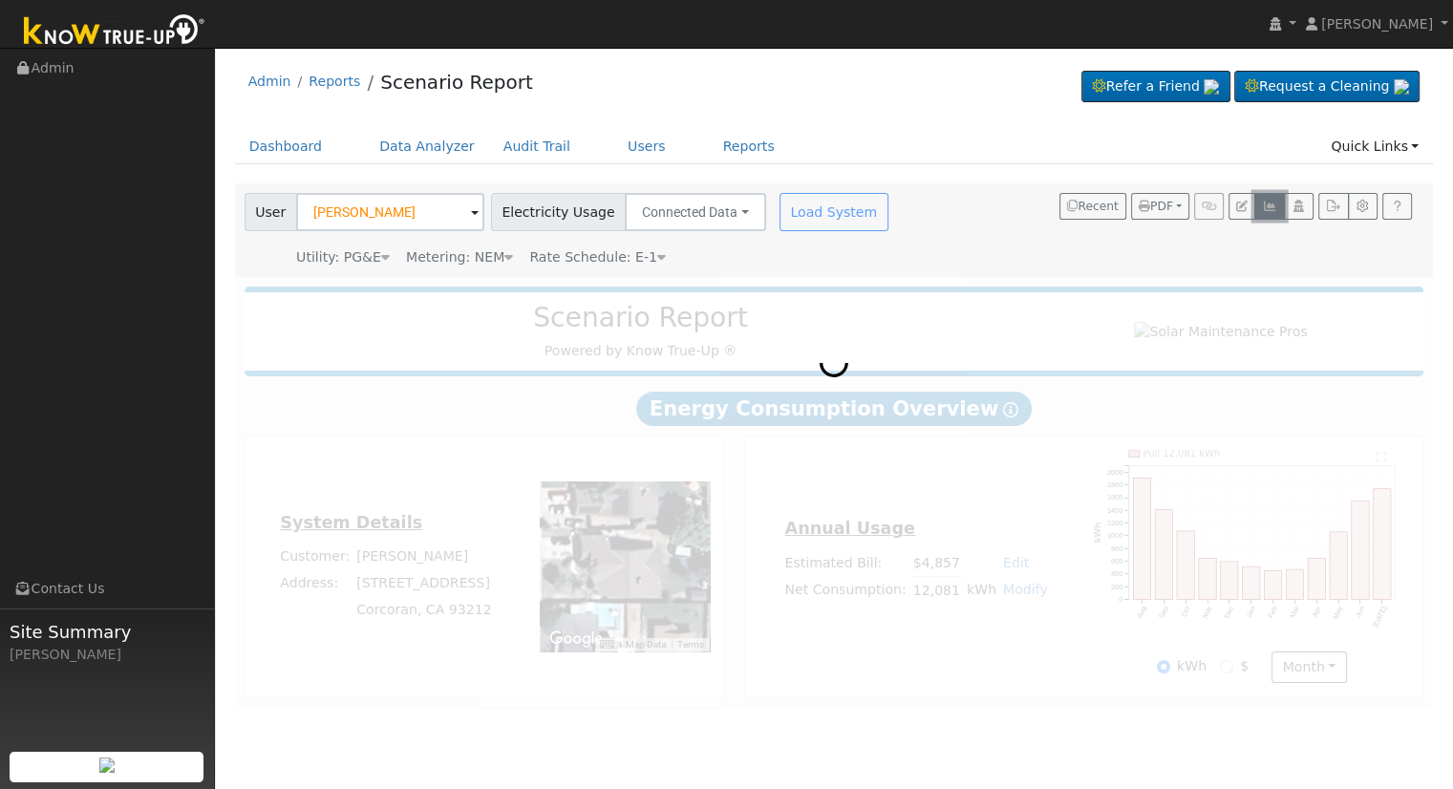
click at [1269, 207] on icon "button" at bounding box center [1269, 206] width 14 height 11
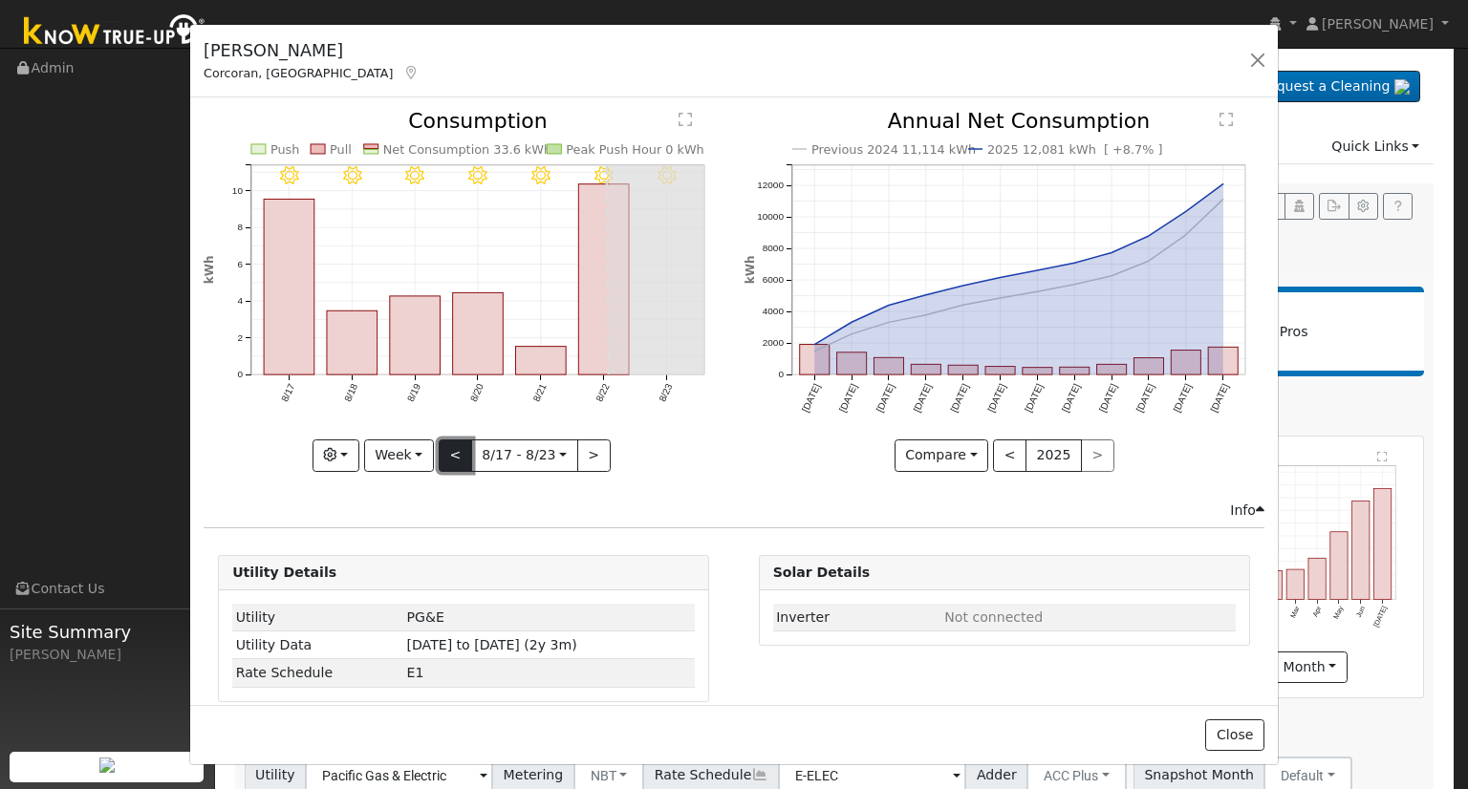
click at [447, 449] on button "<" at bounding box center [455, 456] width 33 height 32
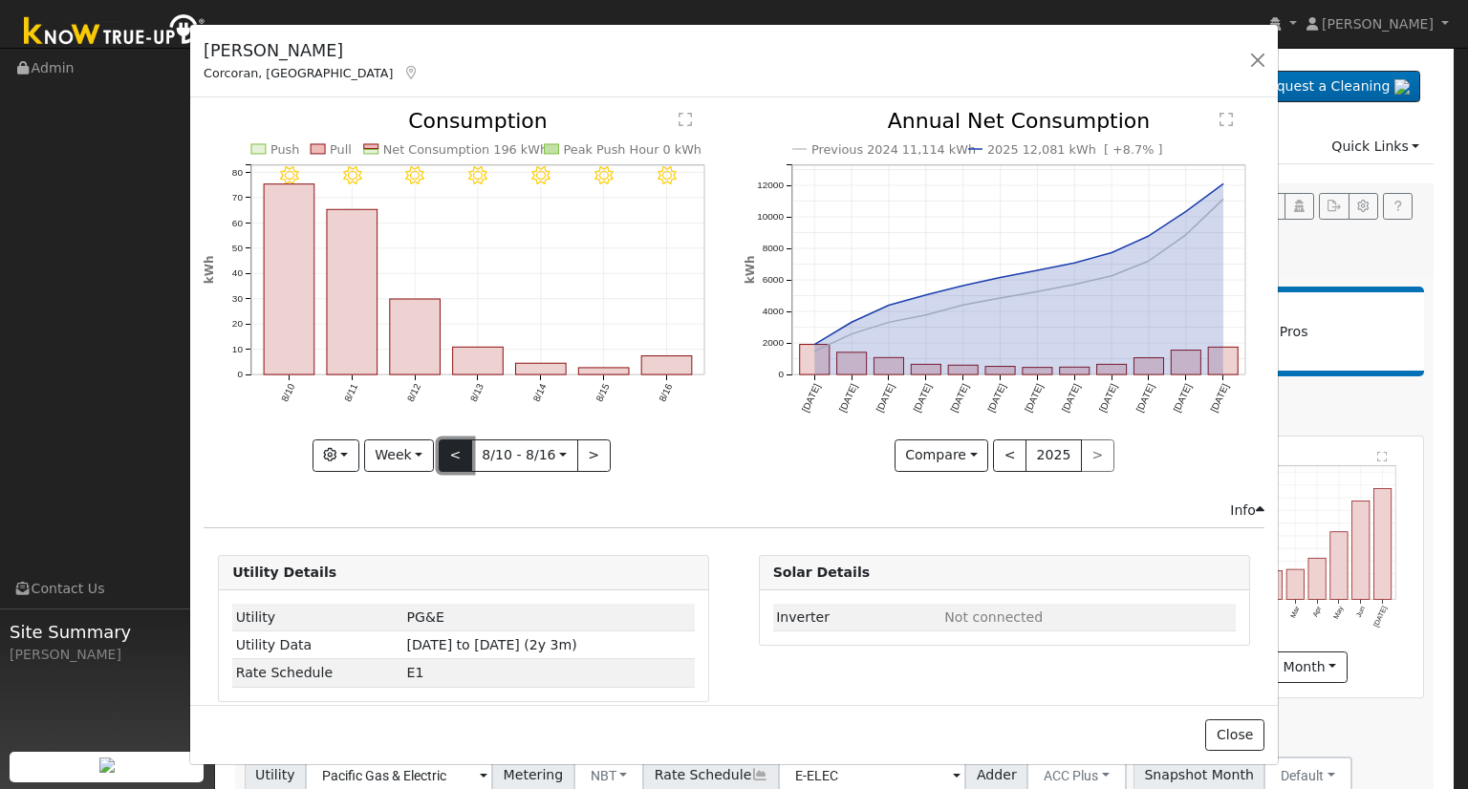
click at [447, 449] on button "<" at bounding box center [455, 456] width 33 height 32
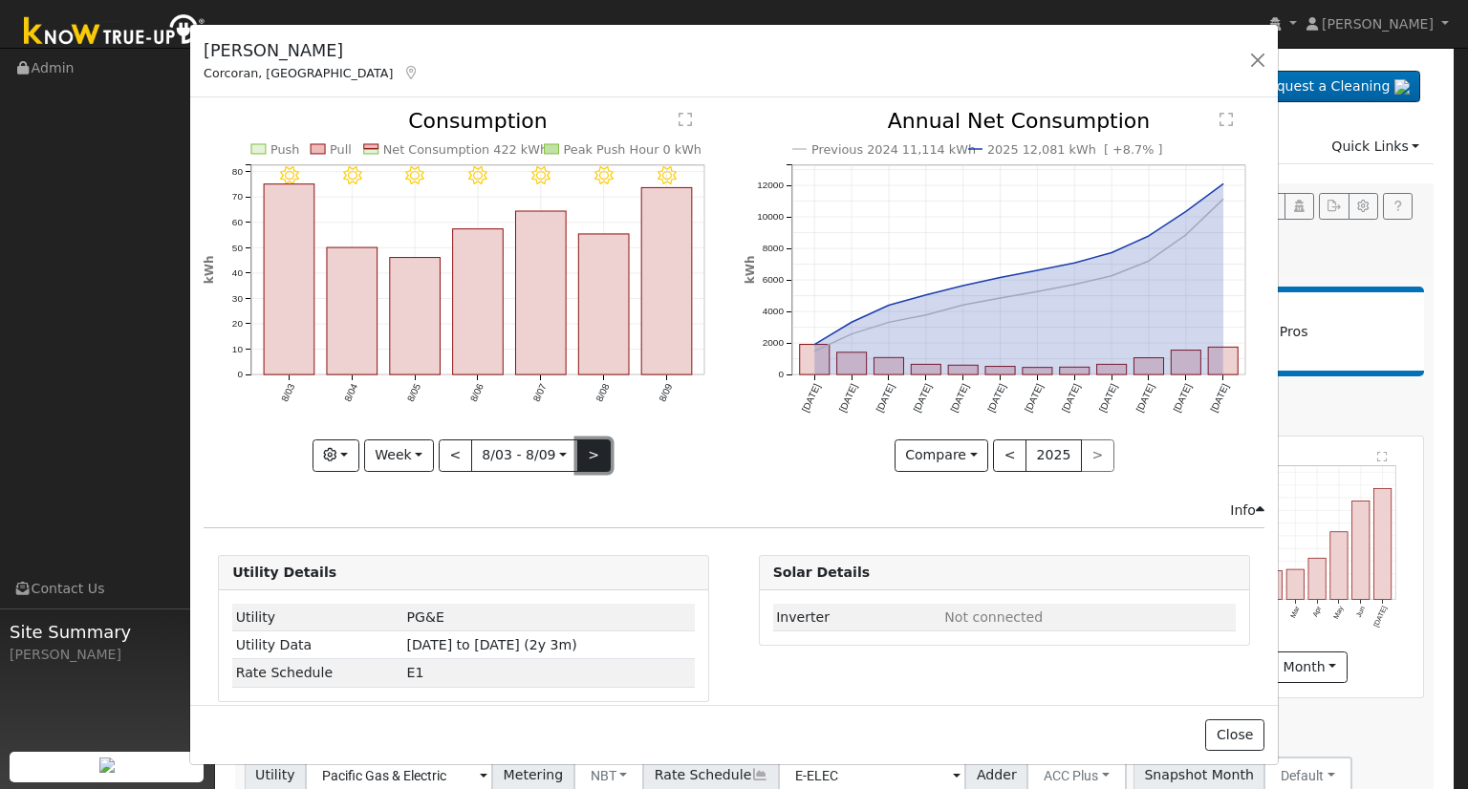
click at [591, 451] on button ">" at bounding box center [593, 456] width 33 height 32
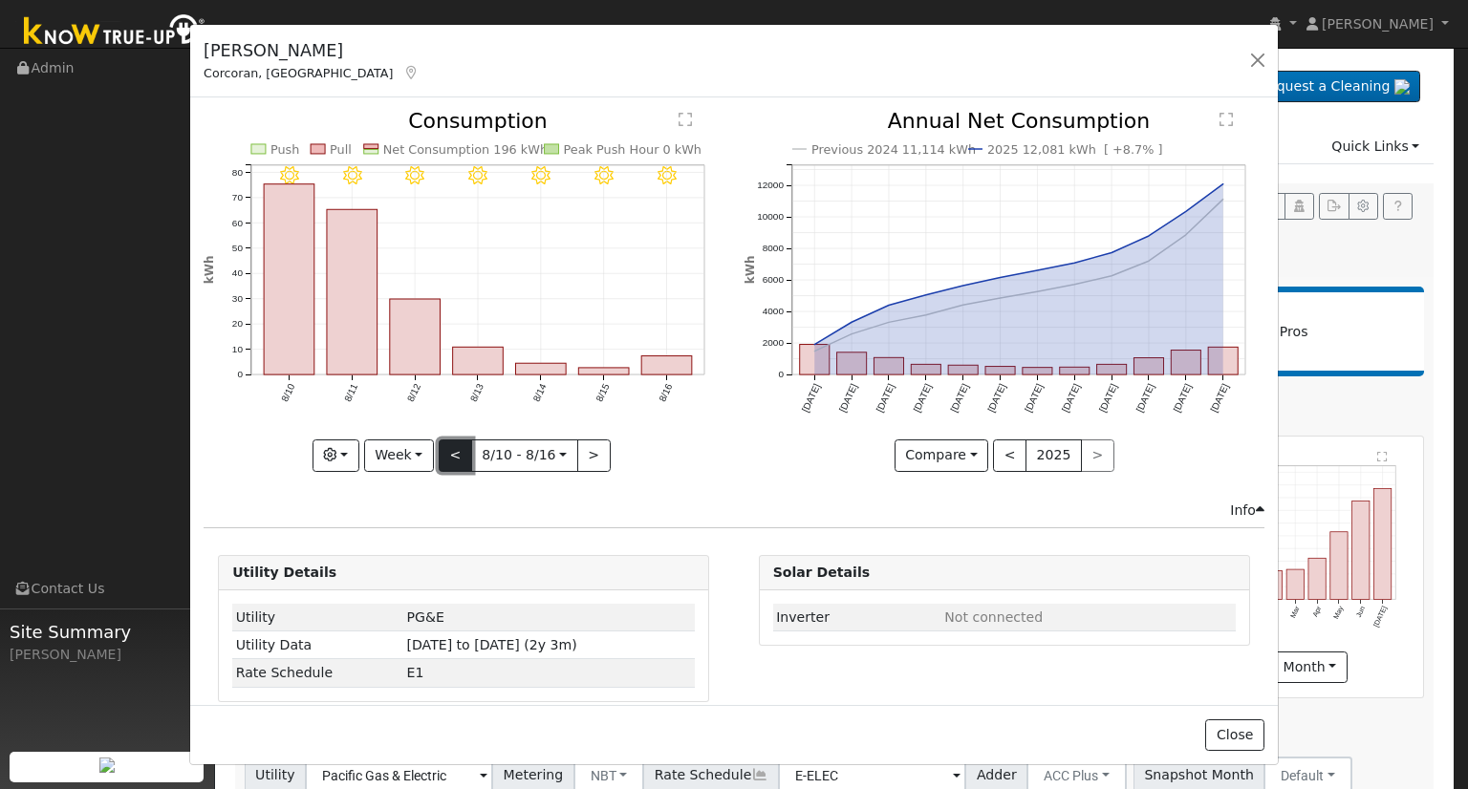
click at [449, 446] on button "<" at bounding box center [455, 456] width 33 height 32
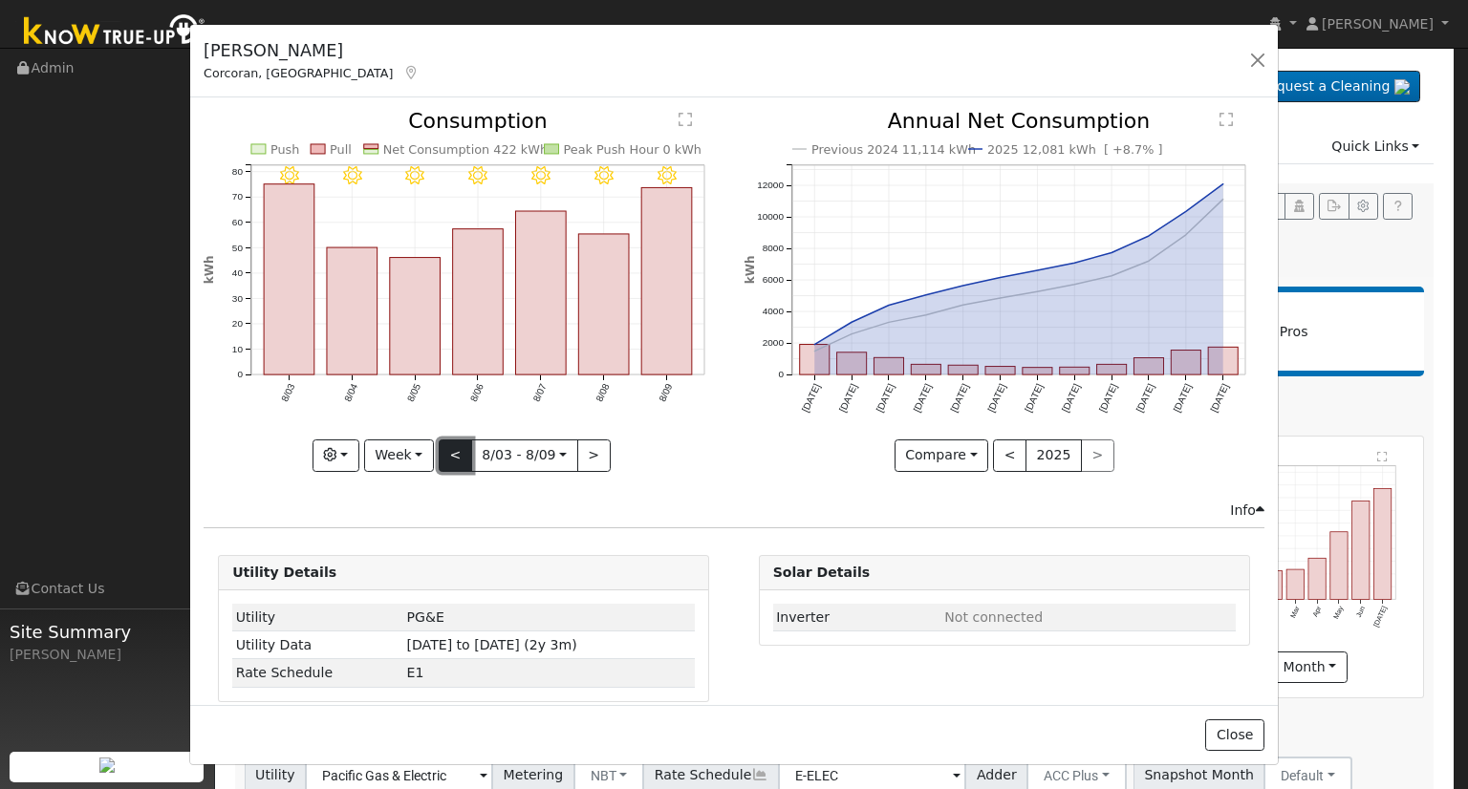
click at [449, 446] on button "<" at bounding box center [455, 456] width 33 height 32
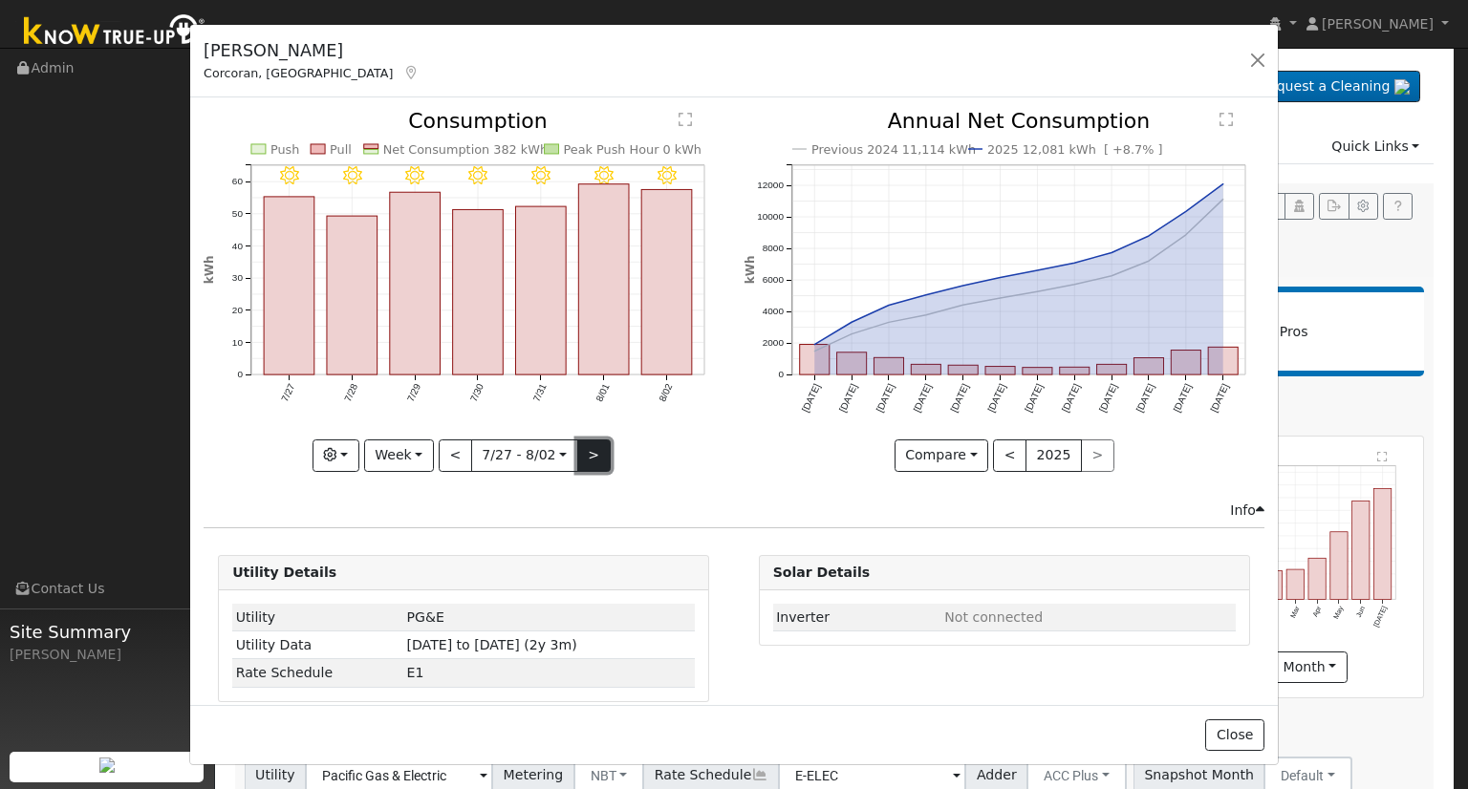
click at [593, 447] on button ">" at bounding box center [593, 456] width 33 height 32
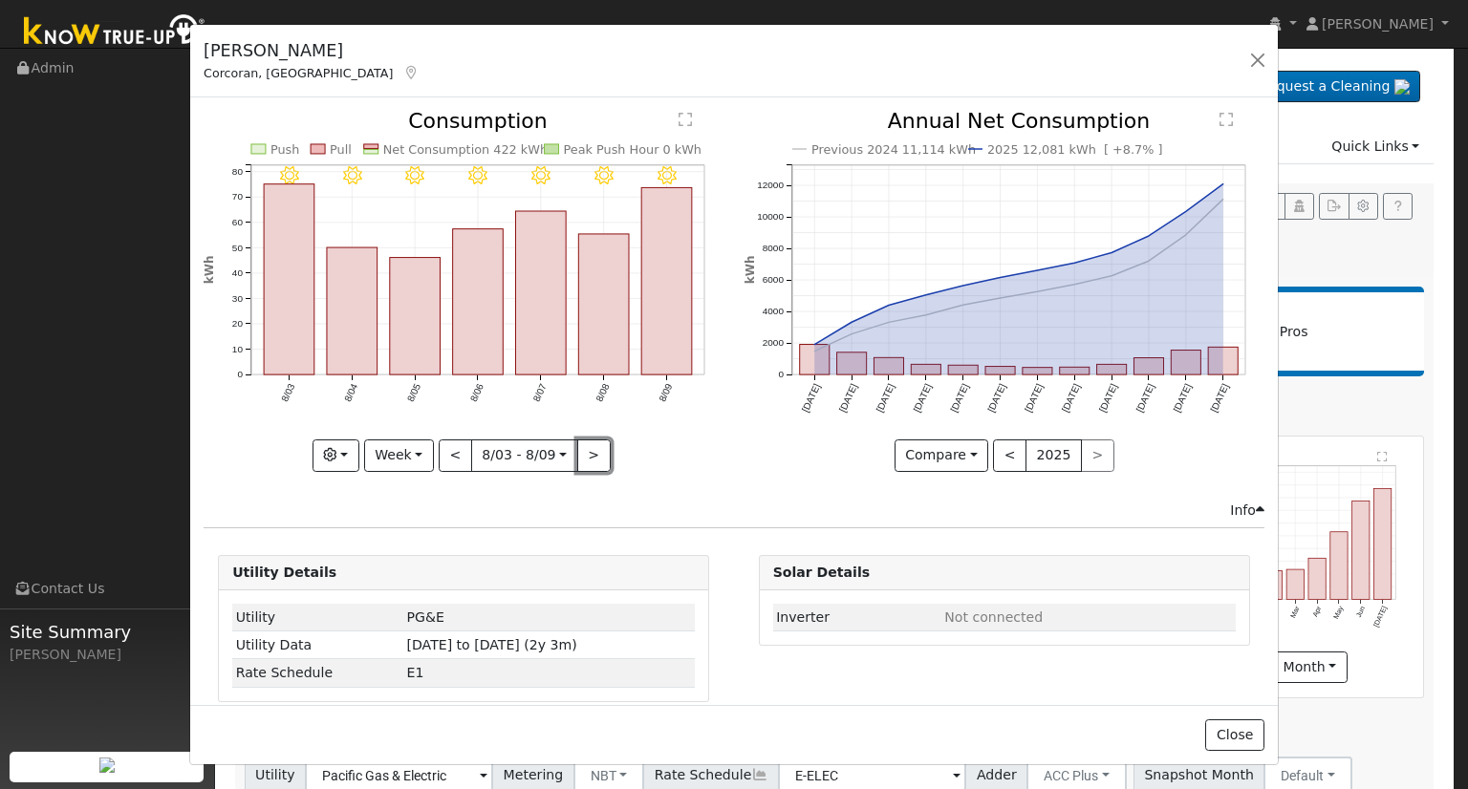
click at [592, 456] on button ">" at bounding box center [593, 456] width 33 height 32
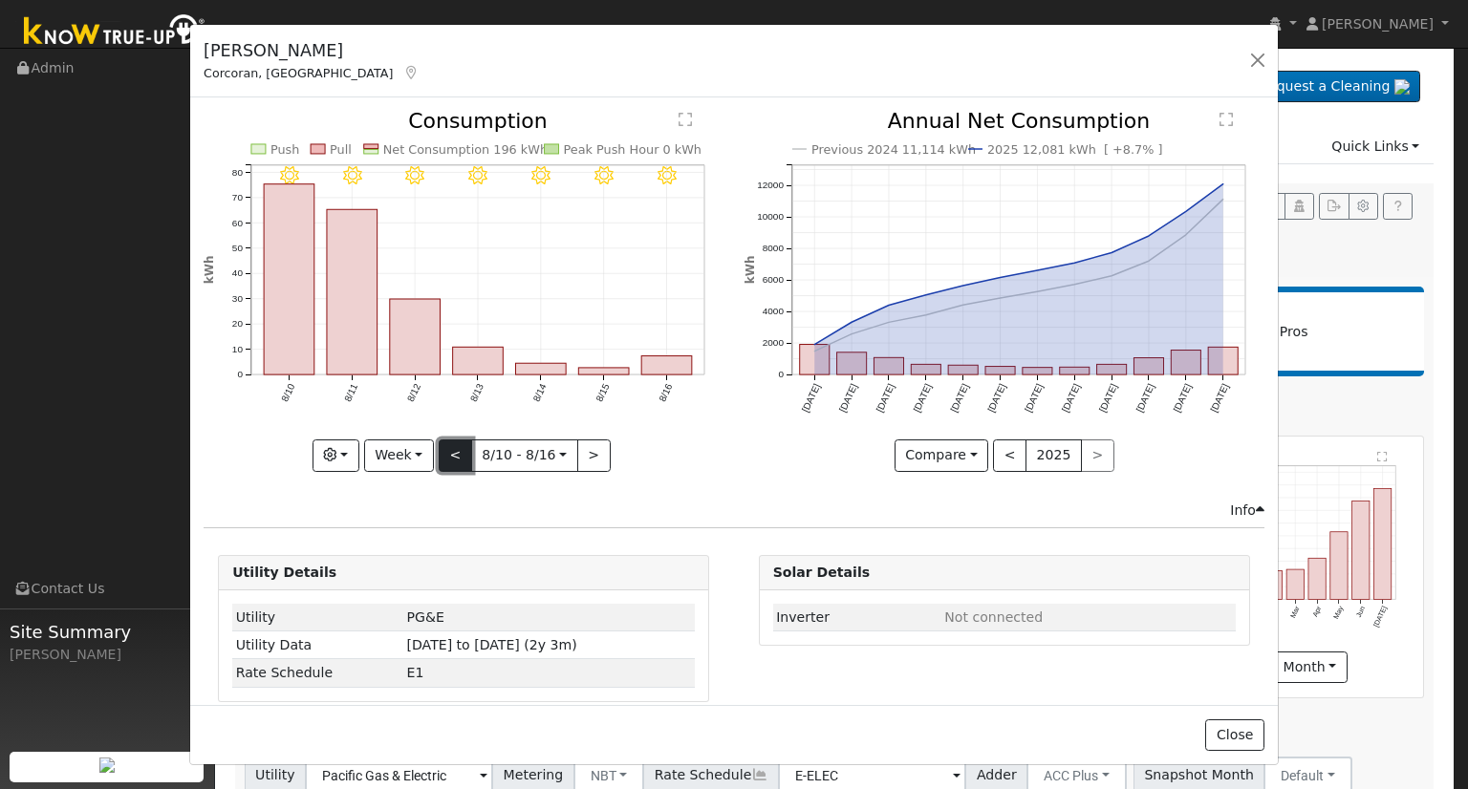
click at [455, 449] on button "<" at bounding box center [455, 456] width 33 height 32
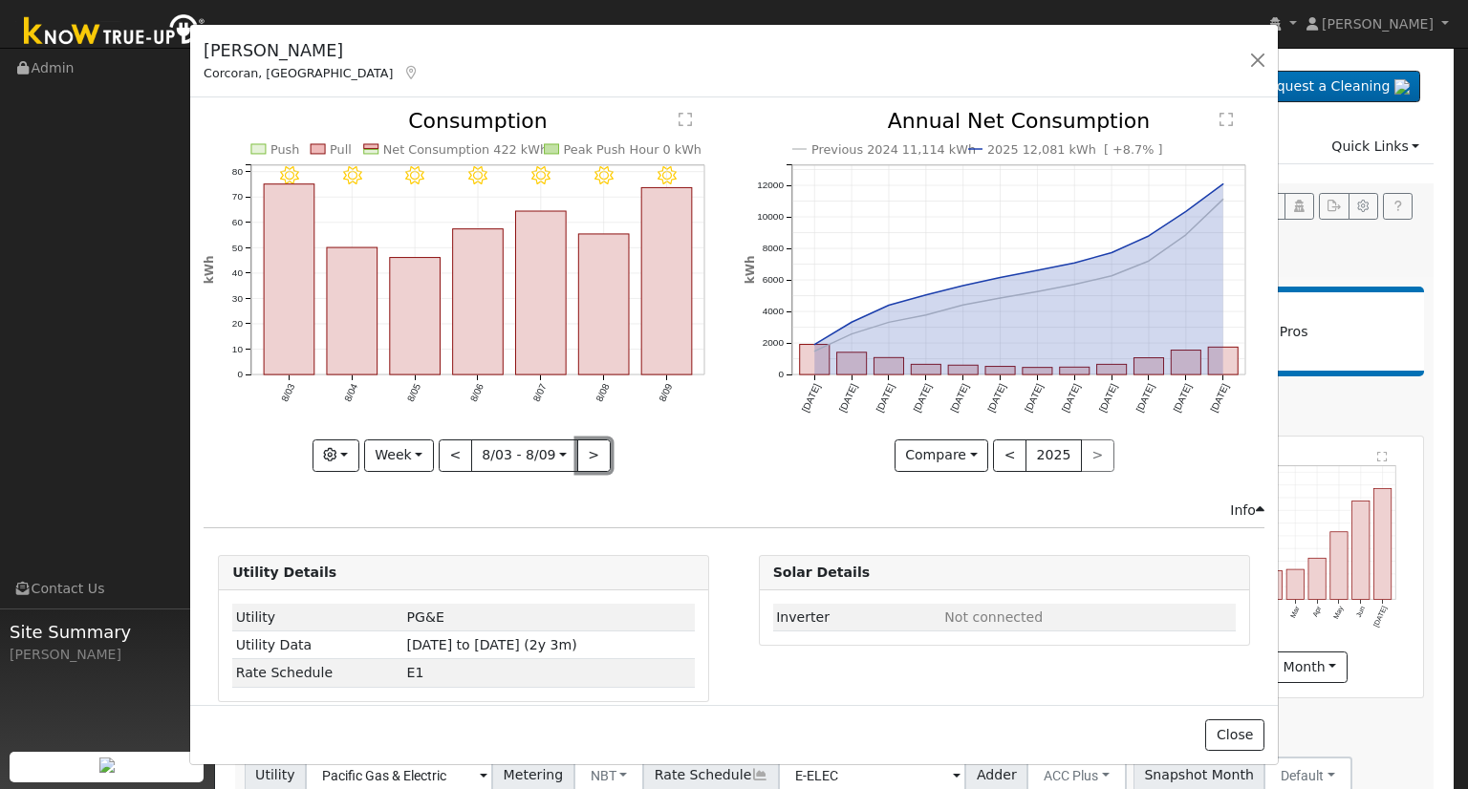
click at [586, 448] on button ">" at bounding box center [593, 456] width 33 height 32
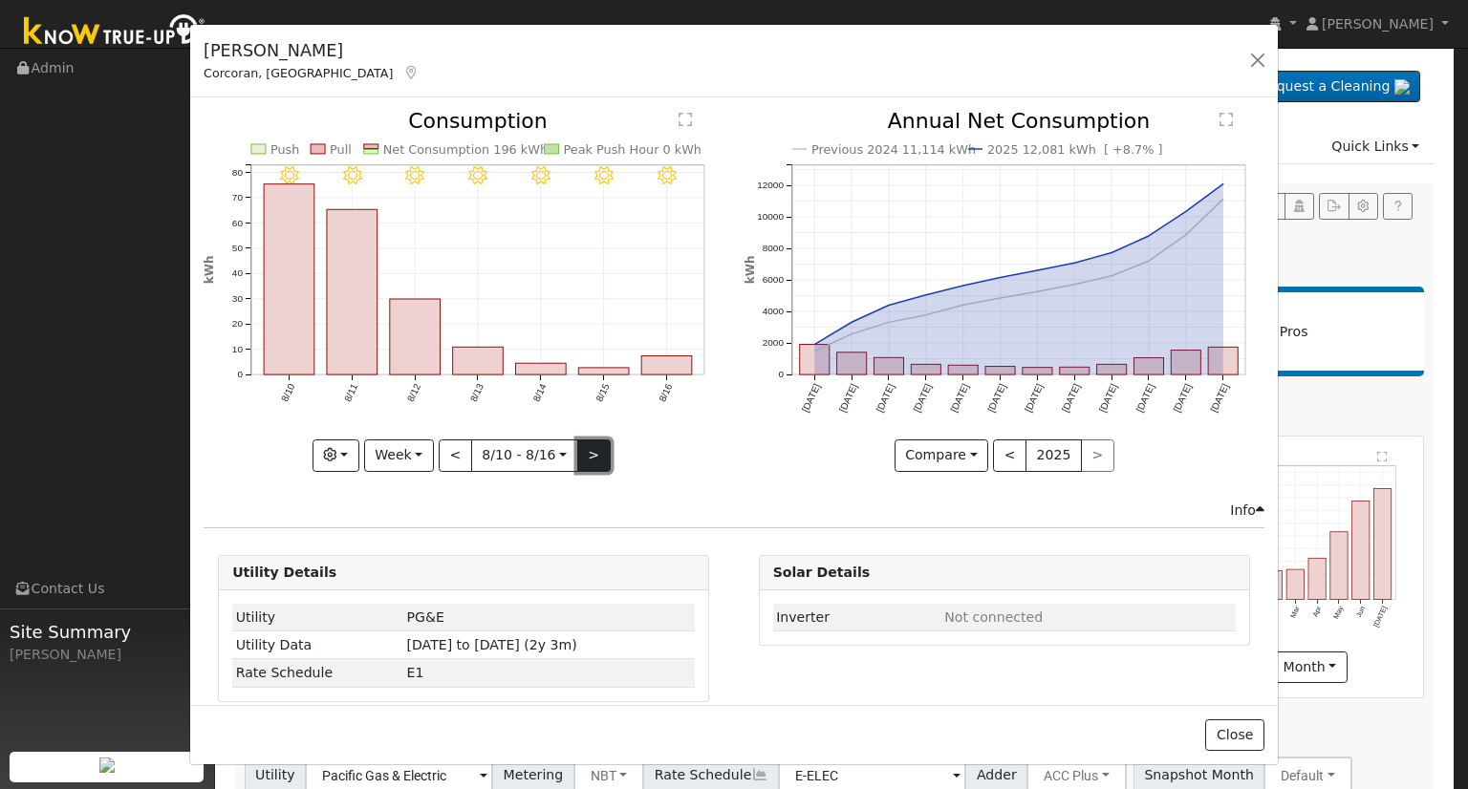
click at [585, 440] on button ">" at bounding box center [593, 456] width 33 height 32
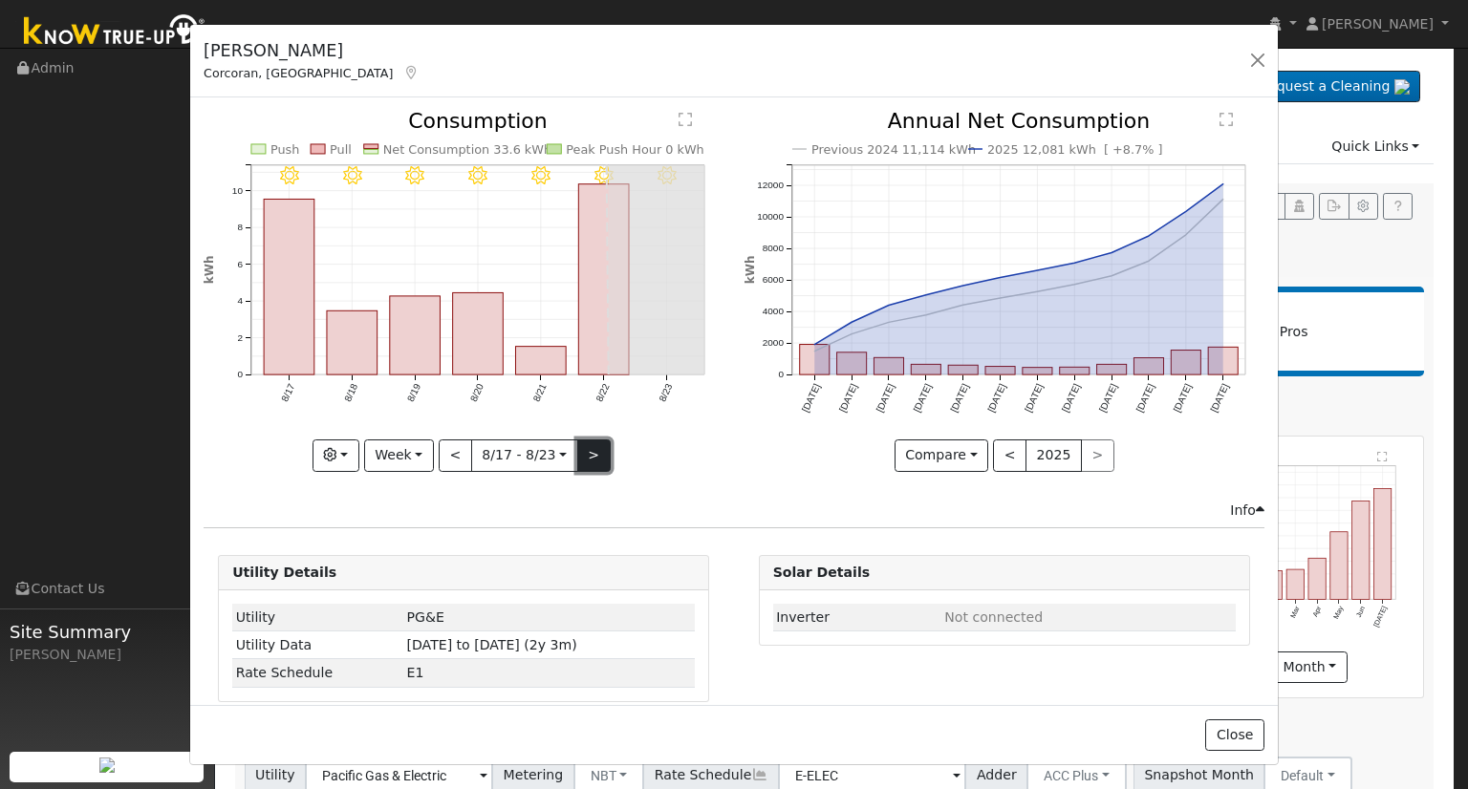
click at [593, 448] on button ">" at bounding box center [593, 456] width 33 height 32
type input "2025-08-24"
